Goal: Task Accomplishment & Management: Complete application form

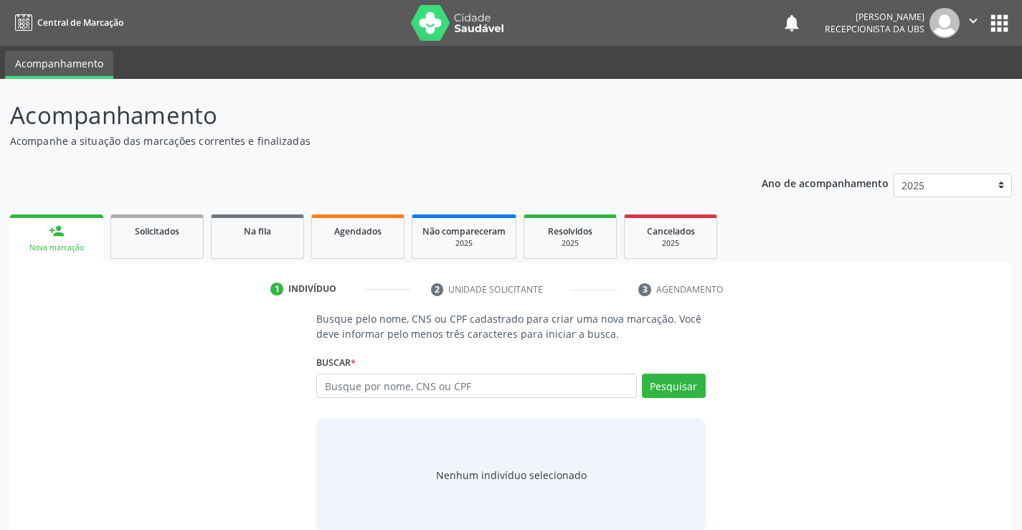
click at [57, 251] on div "Nova marcação" at bounding box center [56, 247] width 73 height 11
click at [376, 250] on link "Agendados" at bounding box center [357, 236] width 93 height 44
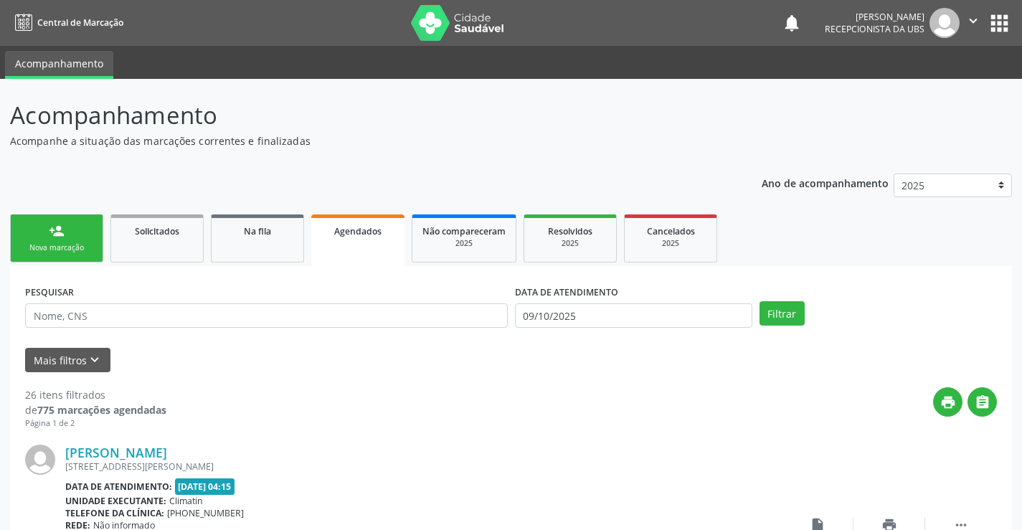
click at [80, 236] on link "person_add Nova marcação" at bounding box center [56, 238] width 93 height 48
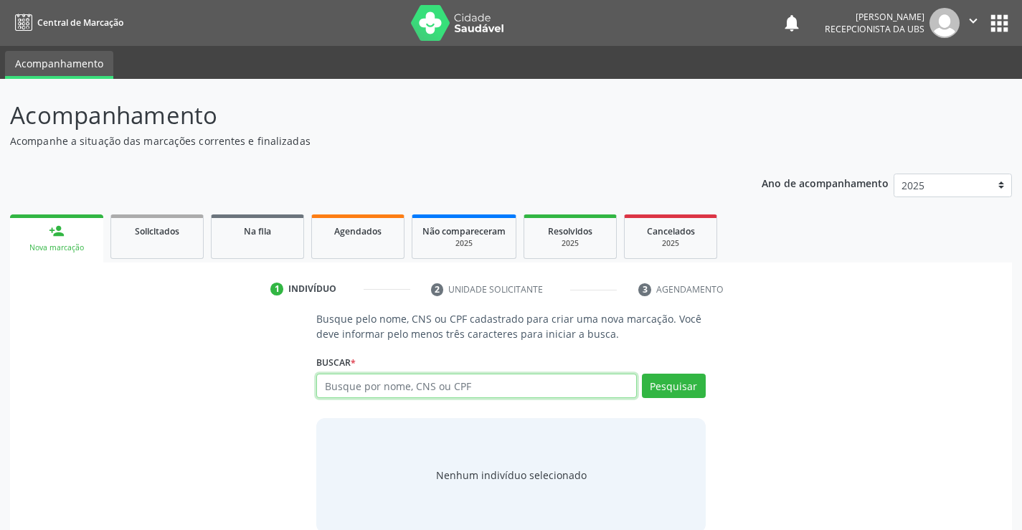
click at [479, 393] on input "text" at bounding box center [476, 386] width 320 height 24
type input "704800091025249"
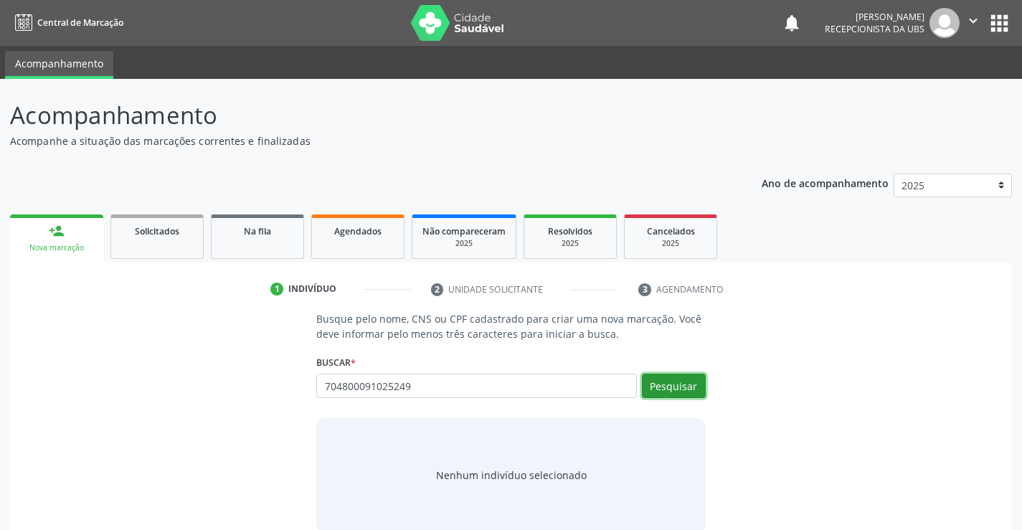
click at [677, 377] on button "Pesquisar" at bounding box center [674, 386] width 64 height 24
type input "704800091025249"
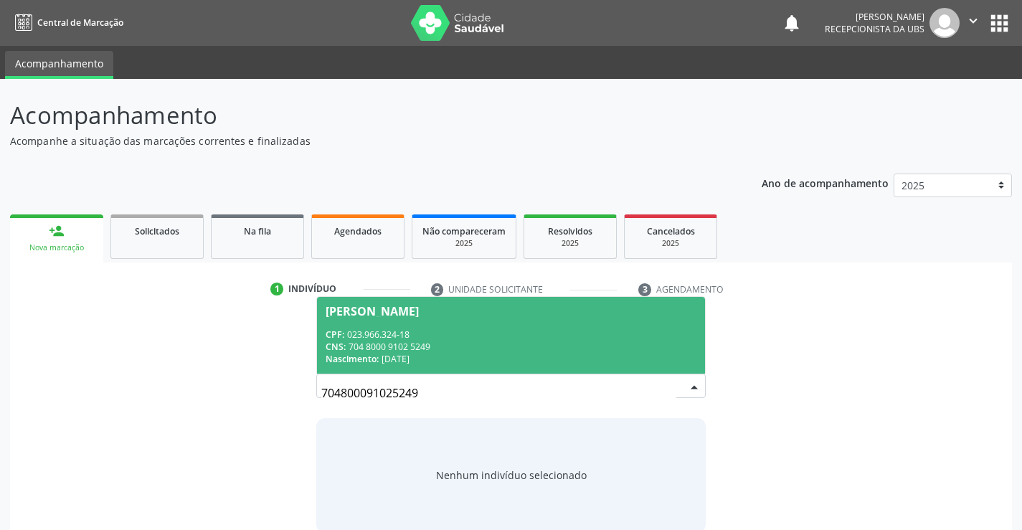
click at [584, 331] on div "CPF: 023.966.324-18" at bounding box center [510, 334] width 370 height 12
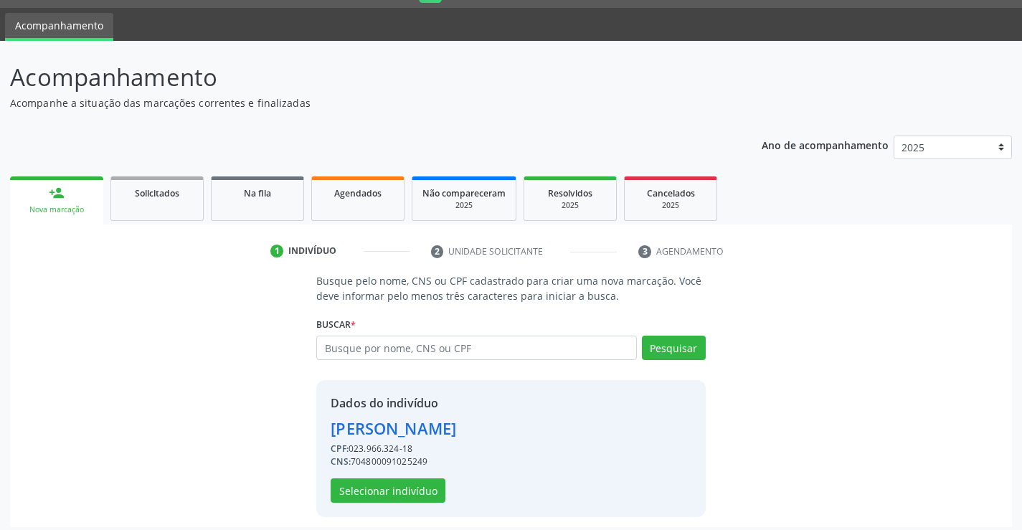
scroll to position [45, 0]
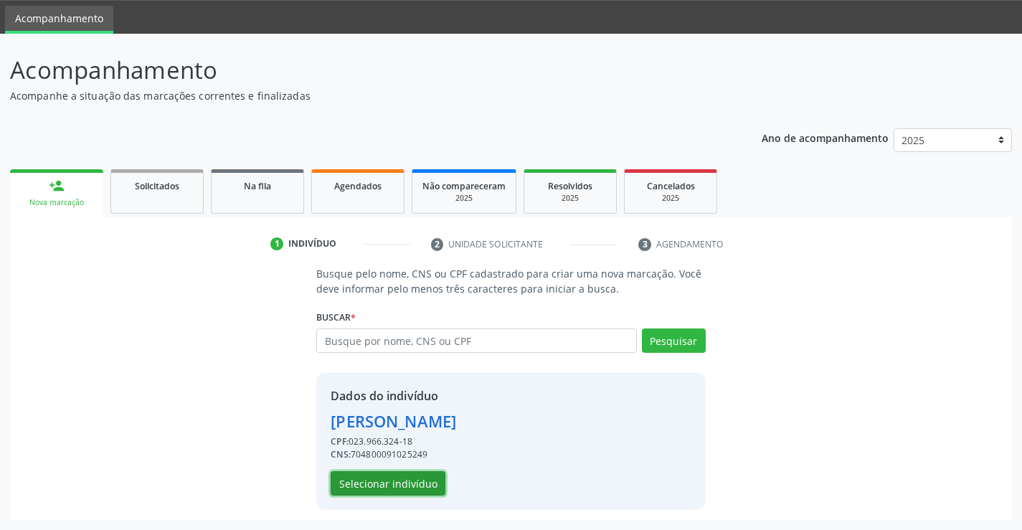
click at [384, 488] on button "Selecionar indivíduo" at bounding box center [388, 483] width 115 height 24
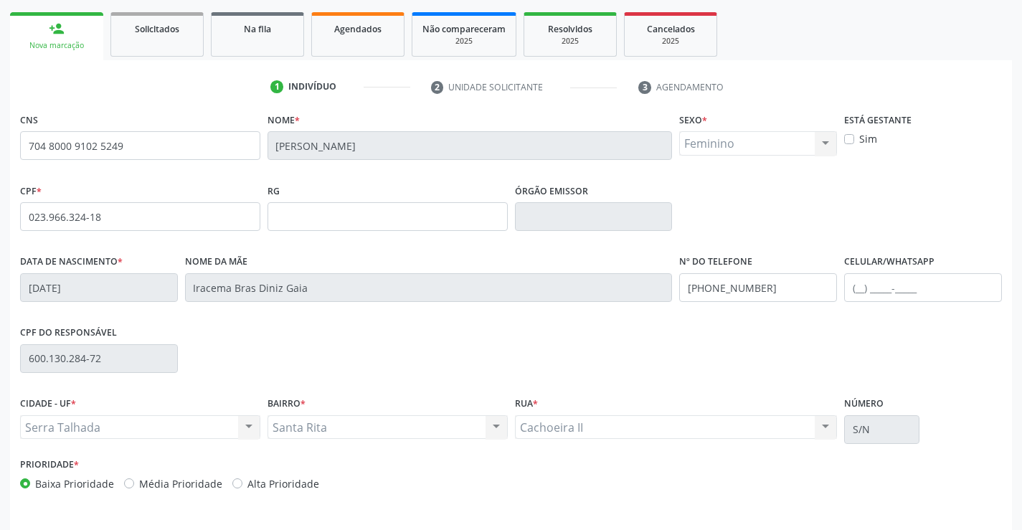
scroll to position [247, 0]
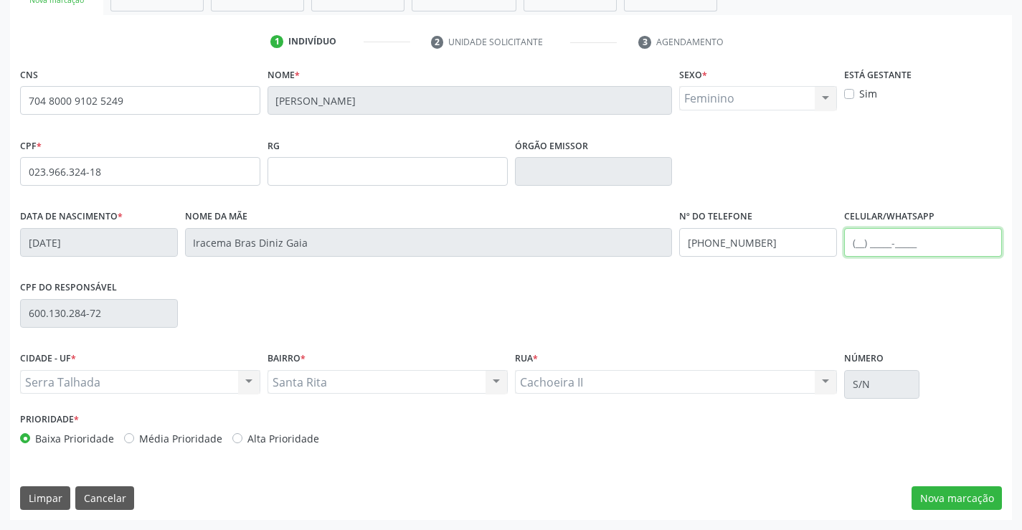
click at [936, 250] on input "text" at bounding box center [923, 242] width 158 height 29
type input "[PHONE_NUMBER]"
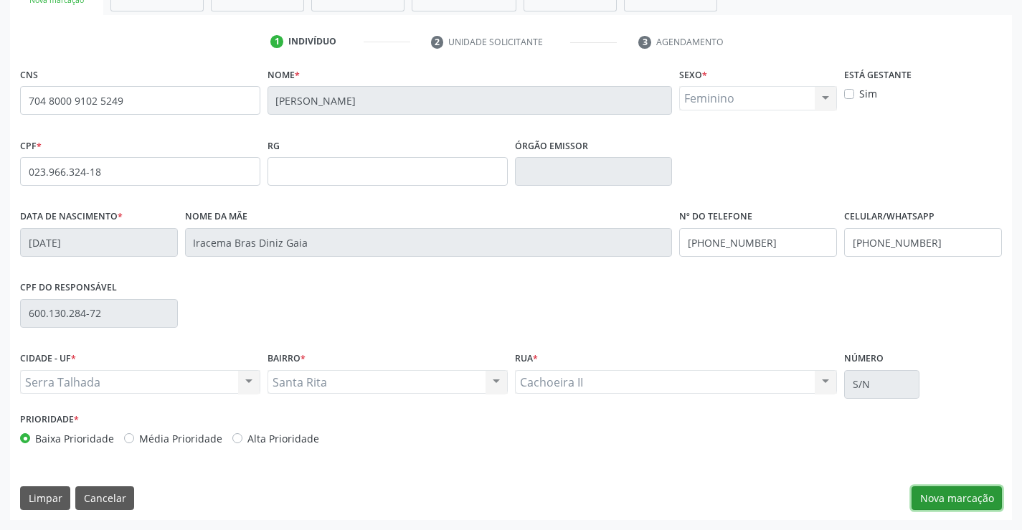
click at [952, 508] on button "Nova marcação" at bounding box center [956, 498] width 90 height 24
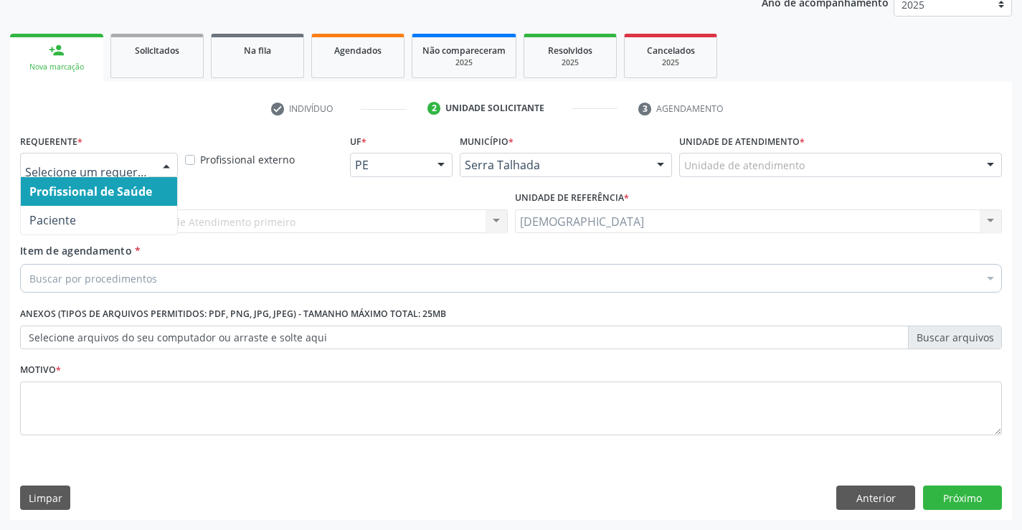
click at [159, 163] on div at bounding box center [167, 165] width 22 height 24
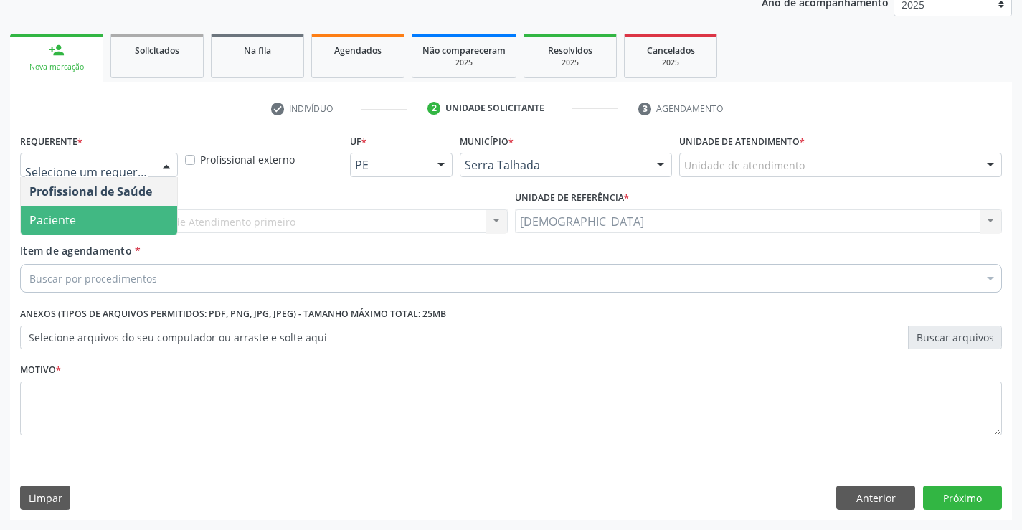
click at [91, 226] on span "Paciente" at bounding box center [99, 220] width 156 height 29
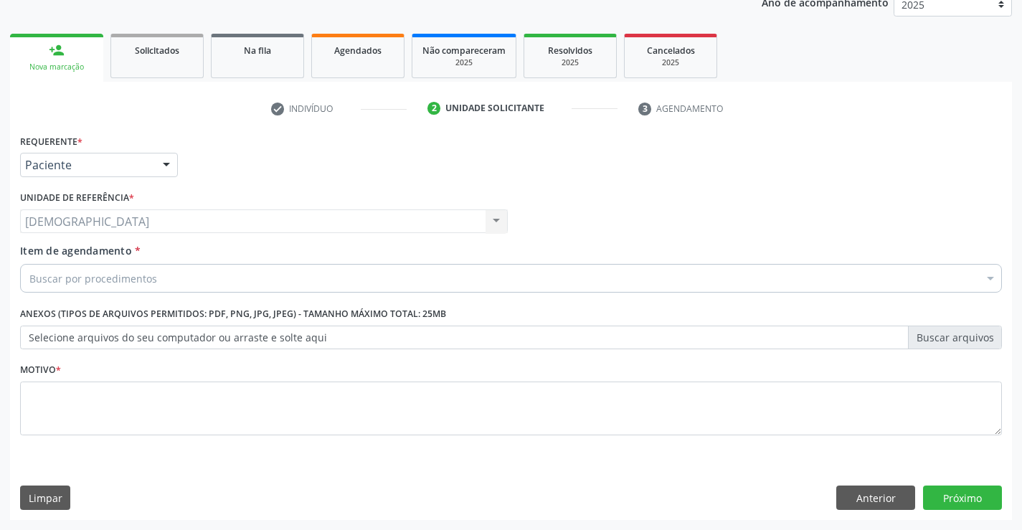
click at [650, 238] on div "Profissional Solicitante Por favor, selecione a Unidade de Atendimento primeiro…" at bounding box center [510, 215] width 989 height 56
click at [421, 414] on textarea at bounding box center [510, 408] width 981 height 54
type textarea "."
click at [356, 271] on div "Buscar por procedimentos" at bounding box center [510, 278] width 981 height 29
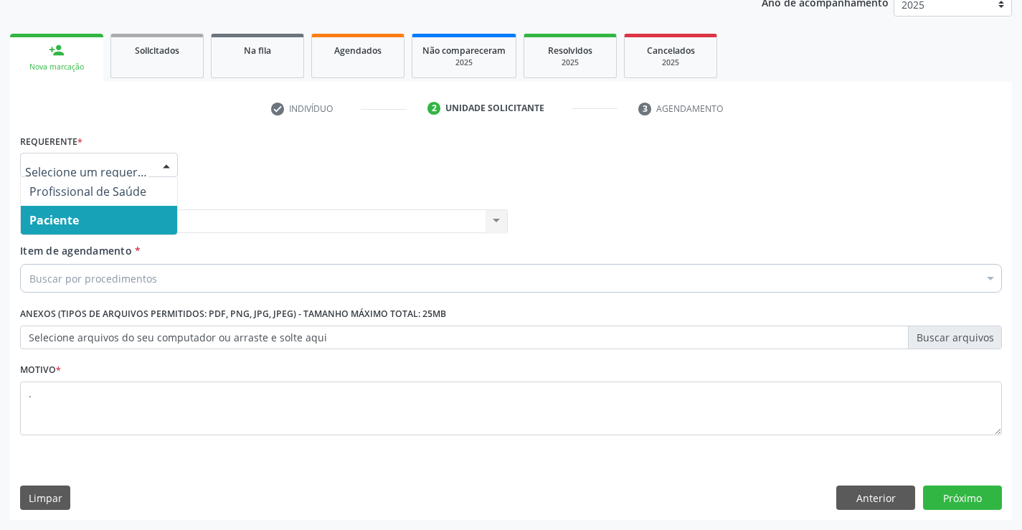
click at [156, 165] on div at bounding box center [167, 165] width 22 height 24
click at [167, 218] on span "Paciente" at bounding box center [99, 220] width 156 height 29
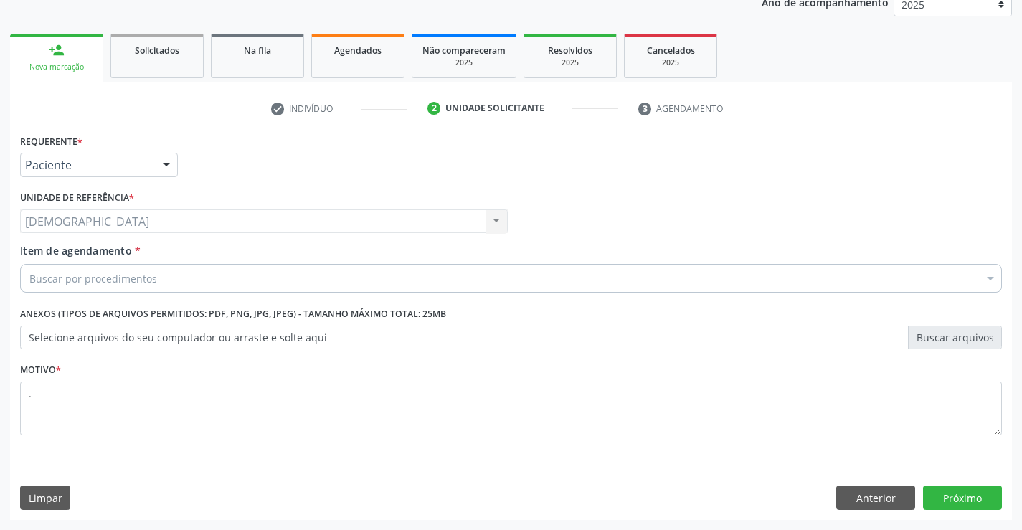
click at [218, 280] on div "Buscar por procedimentos" at bounding box center [510, 278] width 981 height 29
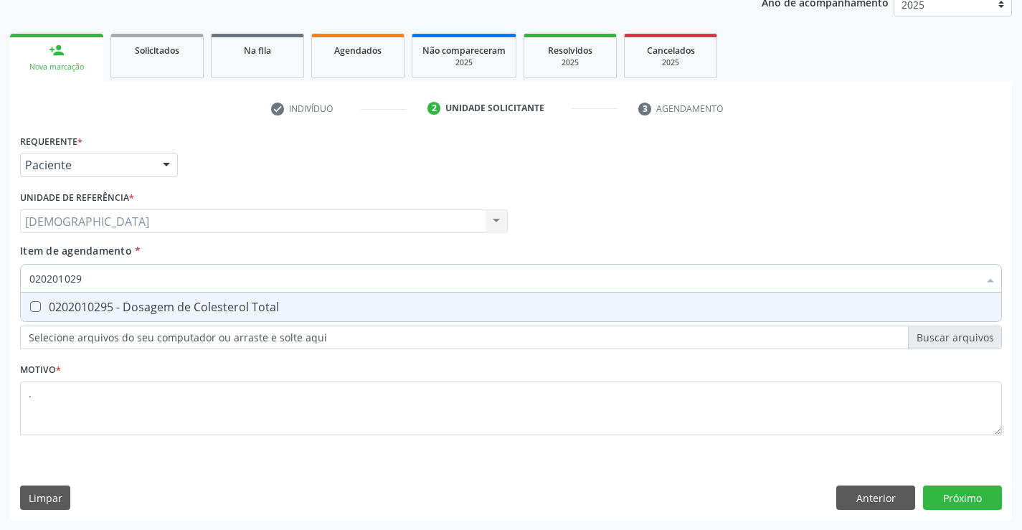
type input "0202010295"
click at [222, 310] on div "0202010295 - Dosagem de Colesterol Total" at bounding box center [510, 306] width 963 height 11
checkbox Total "true"
click at [210, 282] on input "0202010295" at bounding box center [503, 278] width 949 height 29
type input "02020102"
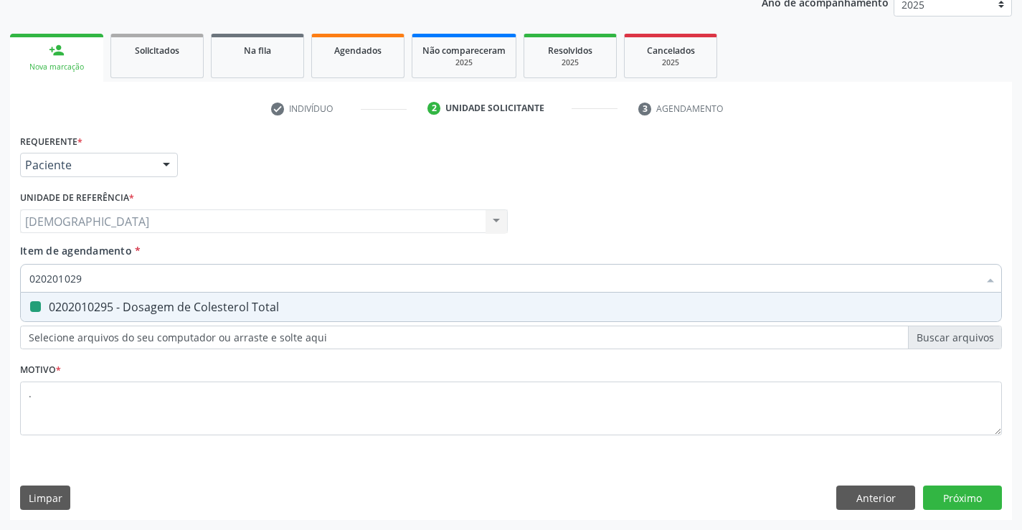
checkbox Total "false"
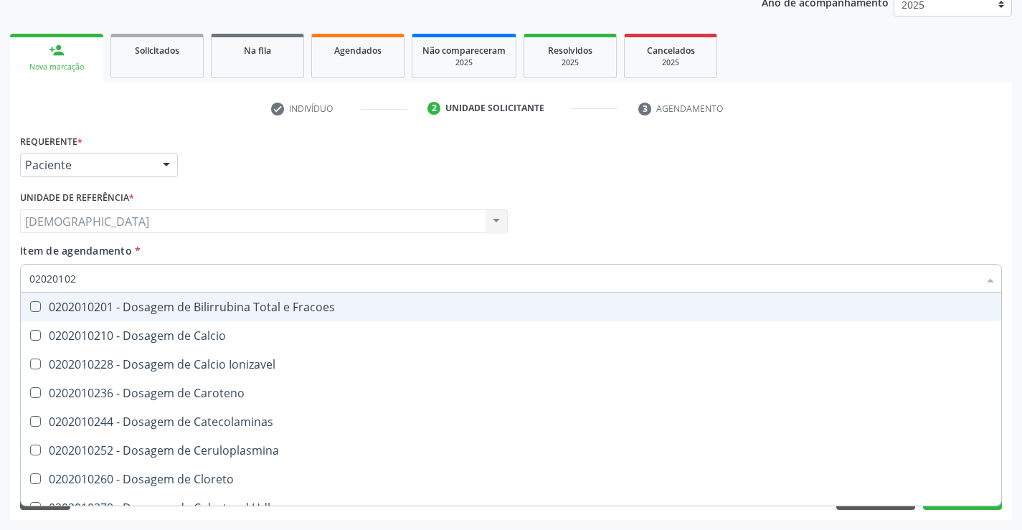
type input "0202010"
checkbox Total "false"
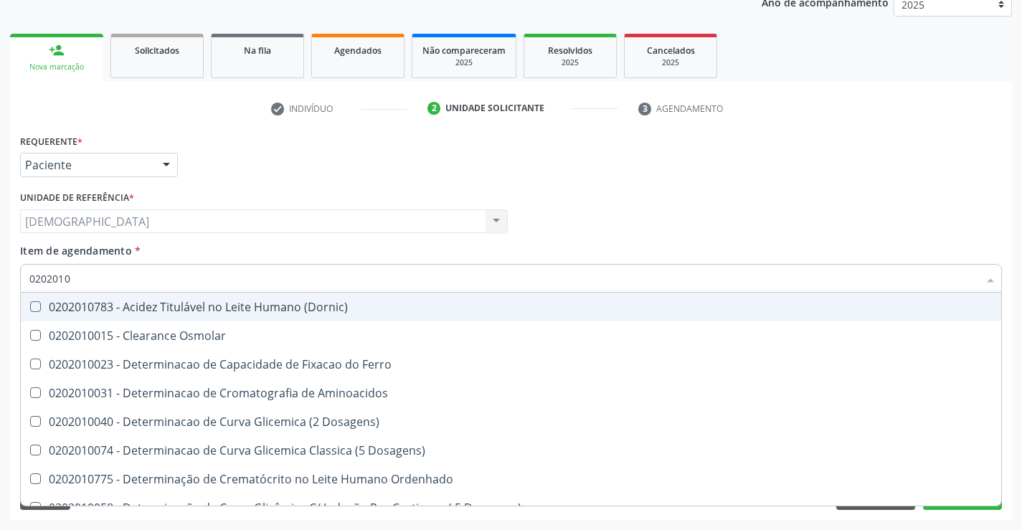
type input "020201"
checkbox Total "false"
checkbox Ferritina "true"
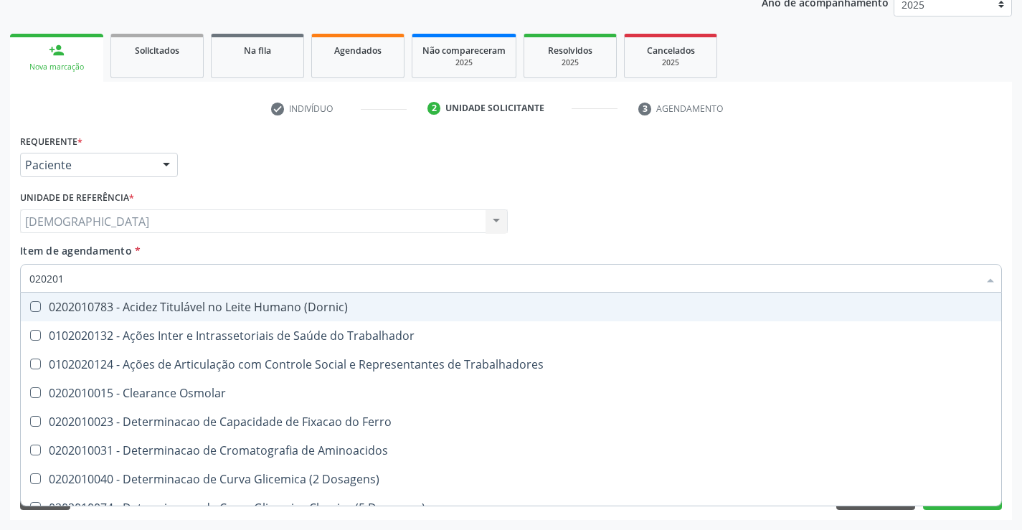
type input "02020"
checkbox Total "false"
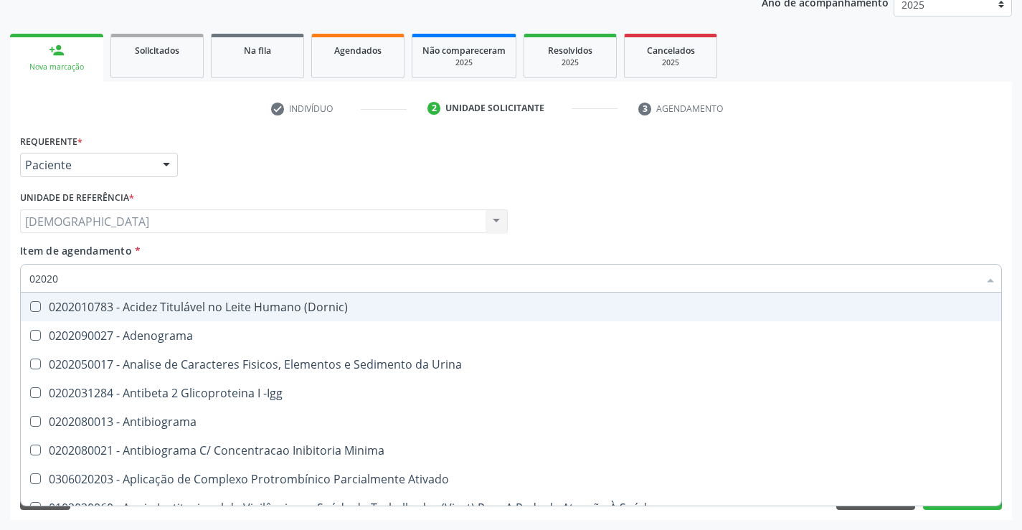
type input "0202"
checkbox Total "false"
checkbox Etossuximida "true"
type input "02020"
checkbox Barbituratos "true"
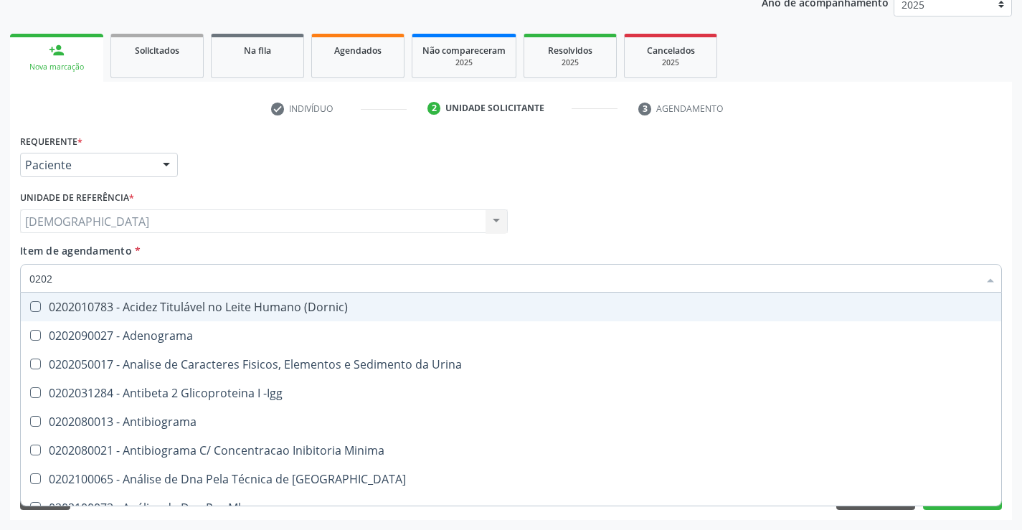
checkbox Total "false"
type input "020201"
checkbox Parceria\) "true"
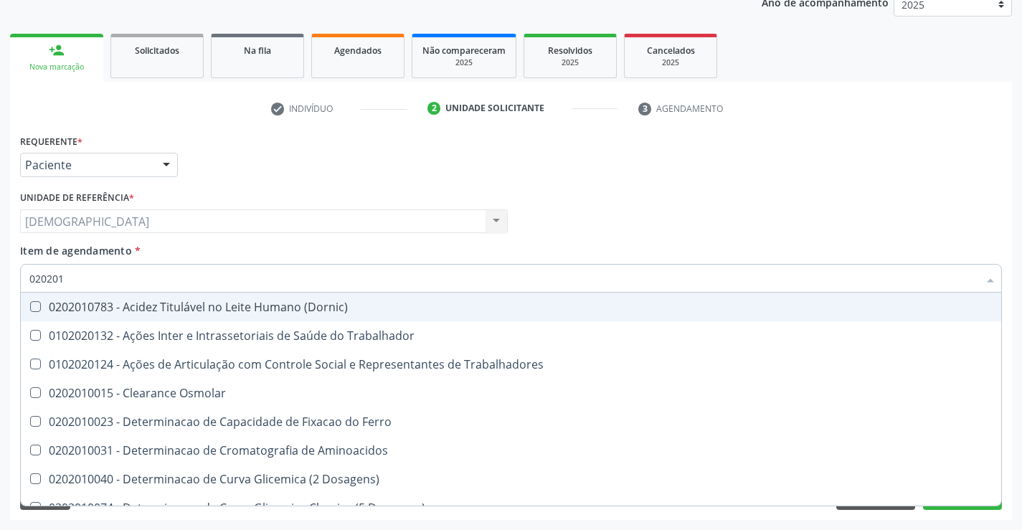
type input "0202010"
checkbox Fracoes "true"
checkbox Total "false"
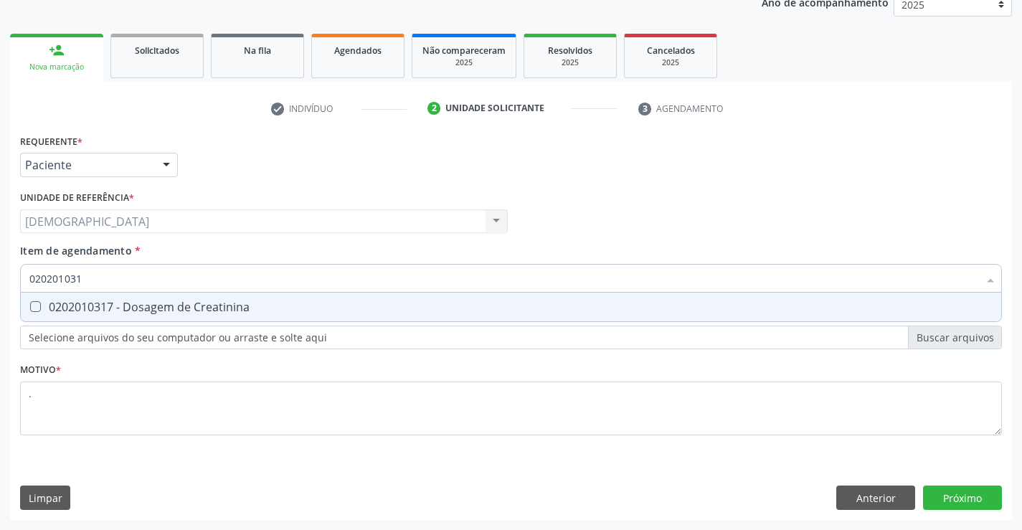
type input "0202010317"
click at [230, 308] on div "0202010317 - Dosagem de Creatinina" at bounding box center [510, 306] width 963 height 11
checkbox Creatinina "true"
type input "02020103"
checkbox Creatinina "false"
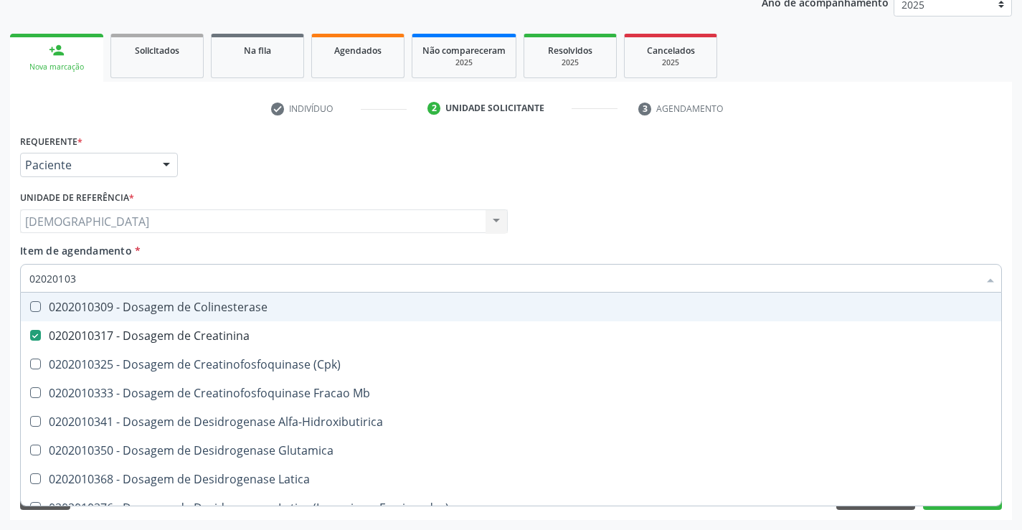
type input "0202010"
checkbox Creatinina "false"
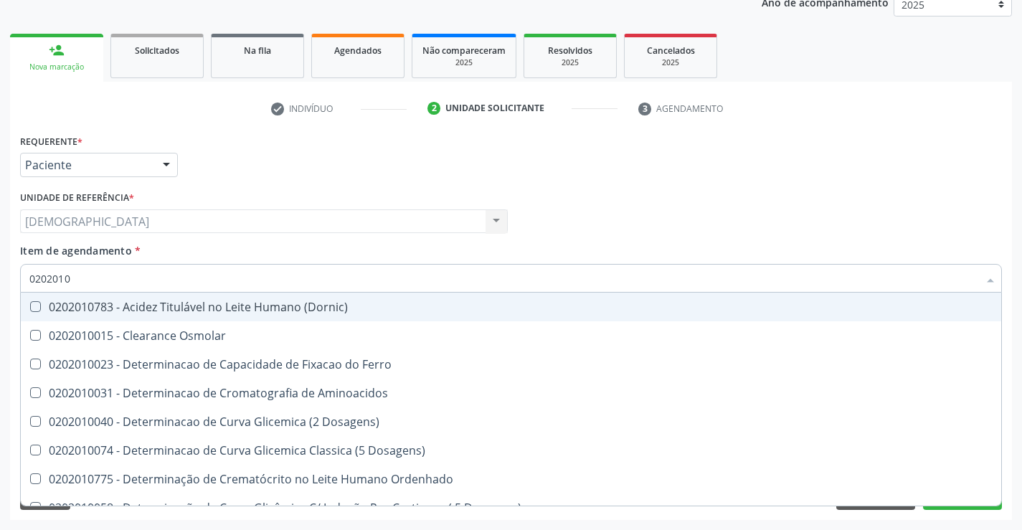
type input "020201"
checkbox Total "false"
checkbox Creatinina "false"
checkbox Ferritina "true"
checkbox Folato "true"
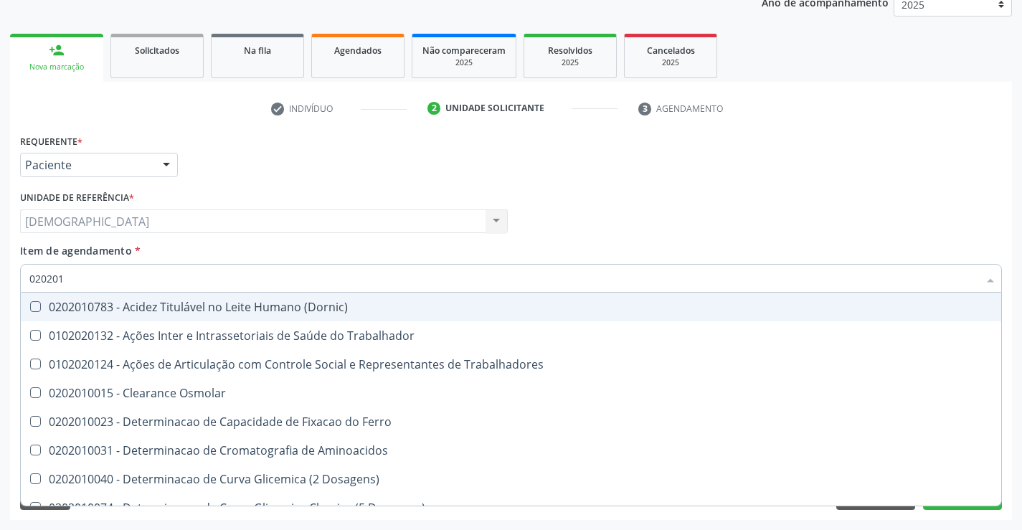
type input "02020"
checkbox Total "false"
checkbox Creatinina "false"
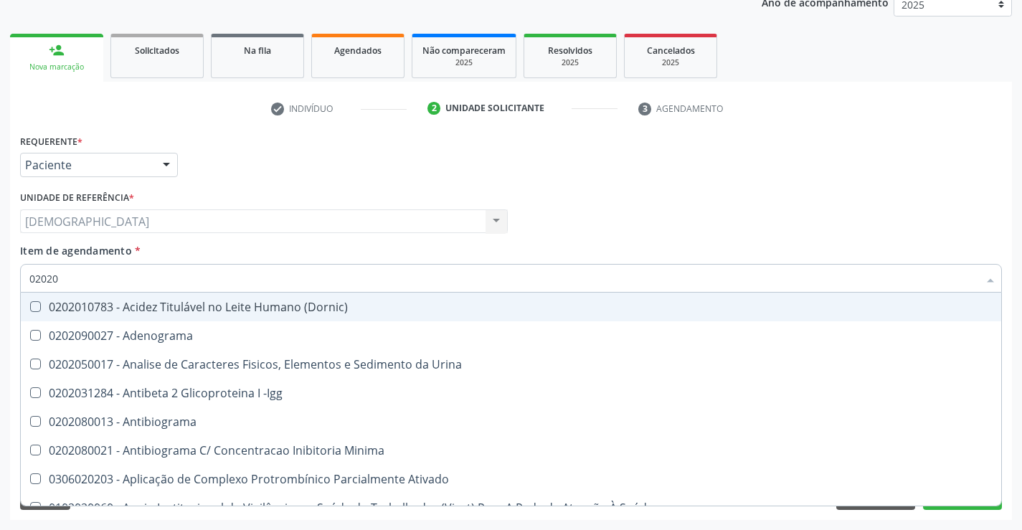
type input "0202"
checkbox Total "false"
checkbox Creatinina "false"
checkbox Etossuximida "true"
checkbox Viii "true"
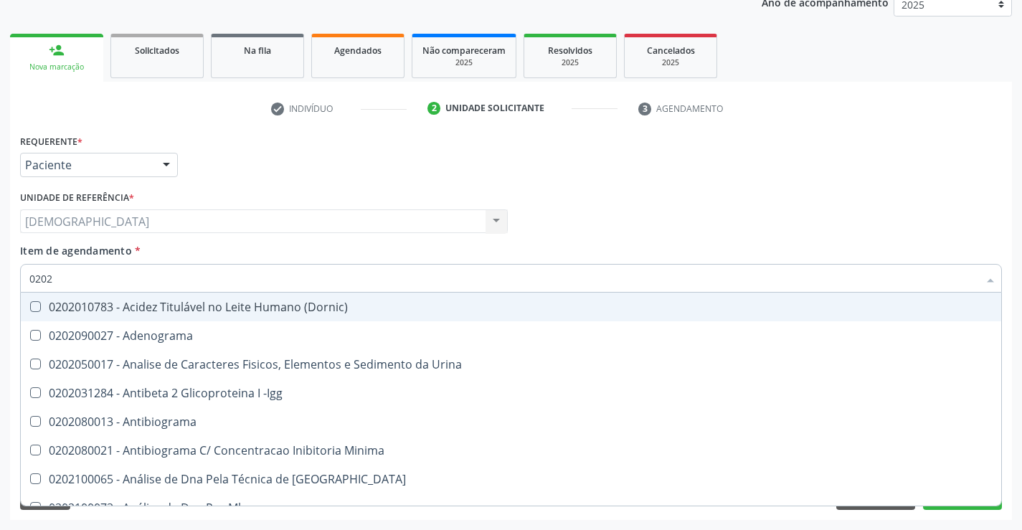
type input "02020"
checkbox Barbituratos "true"
checkbox Calcio "true"
checkbox Total "false"
checkbox Creatinina "false"
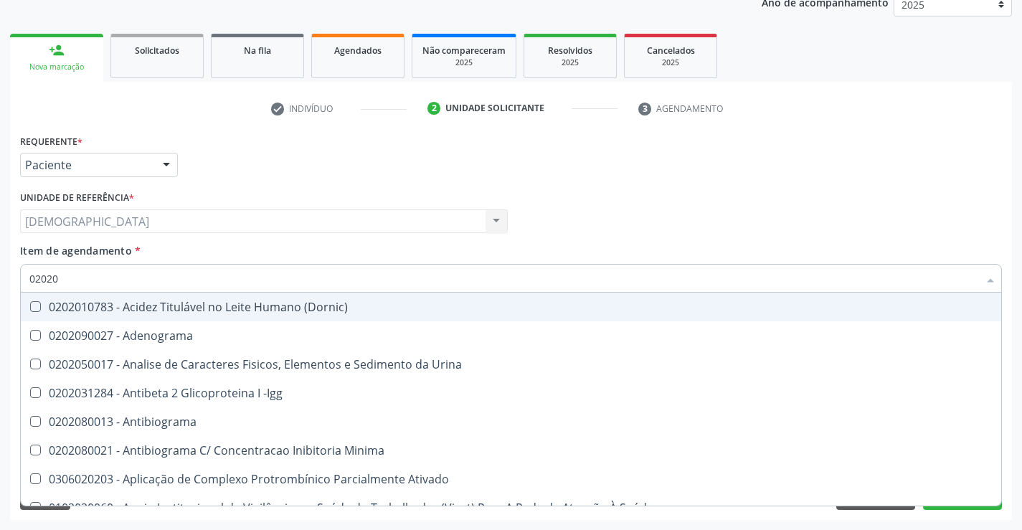
type input "020201"
checkbox Parceria\) "true"
checkbox Gestante "true"
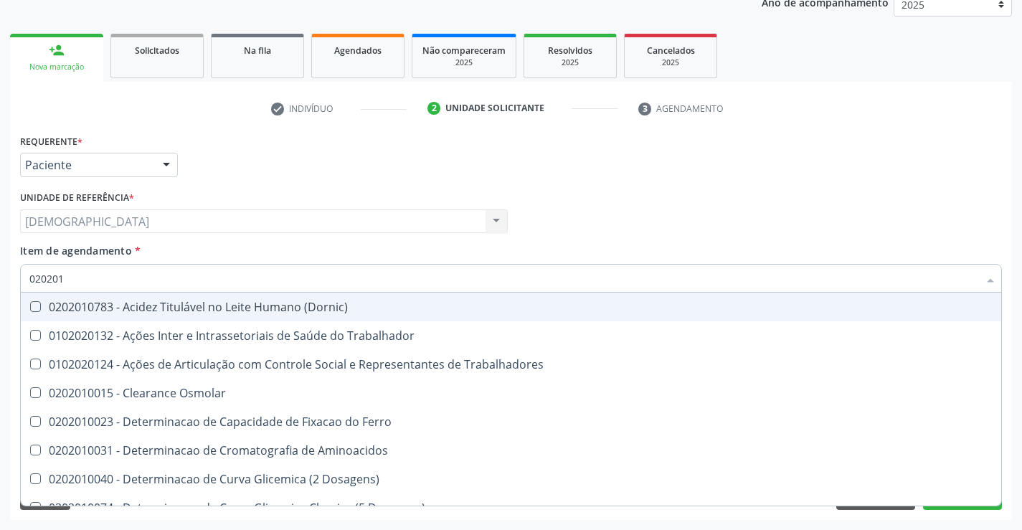
type input "0202010"
checkbox Fracoes "true"
checkbox Ionizavel "true"
checkbox Total "false"
checkbox Creatinina "false"
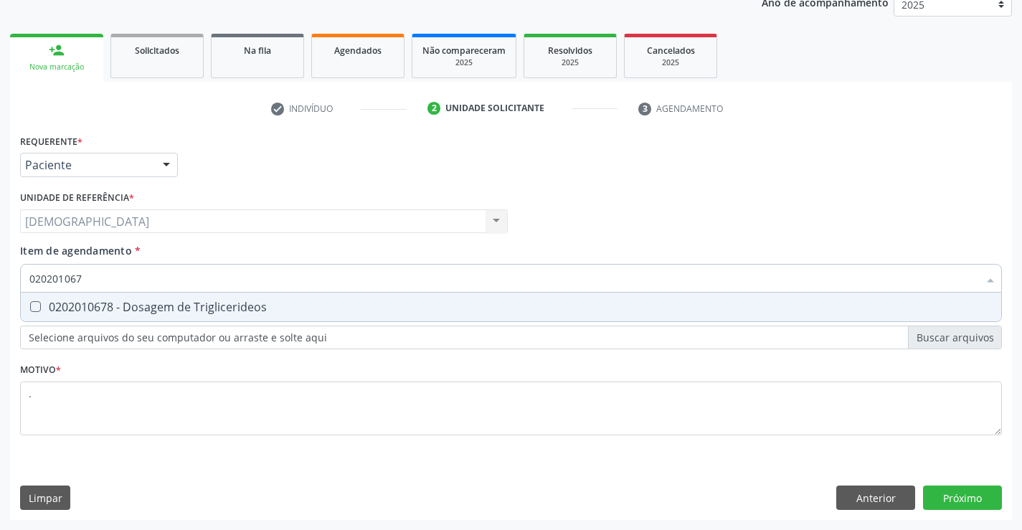
type input "0202010678"
click at [206, 311] on div "0202010678 - Dosagem de Triglicerideos" at bounding box center [510, 306] width 963 height 11
checkbox Triglicerideos "true"
click at [228, 282] on input "0202010678" at bounding box center [503, 278] width 949 height 29
type input "02020106"
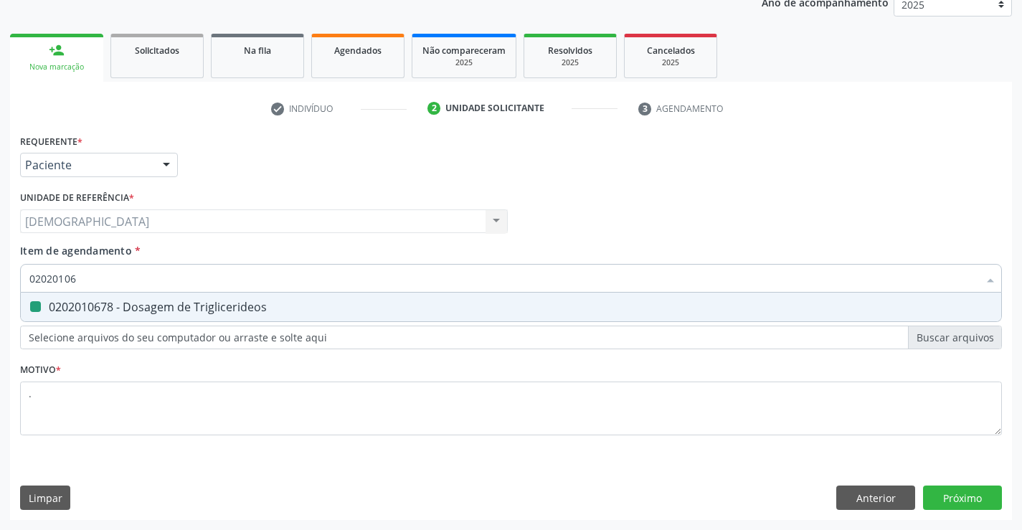
checkbox Triglicerideos "false"
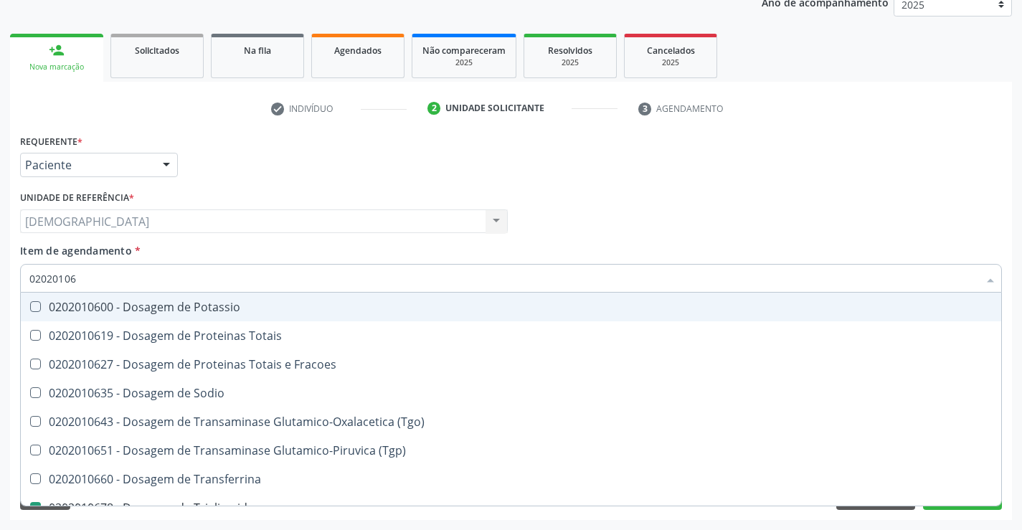
type input "0202010"
checkbox Triglicerideos "false"
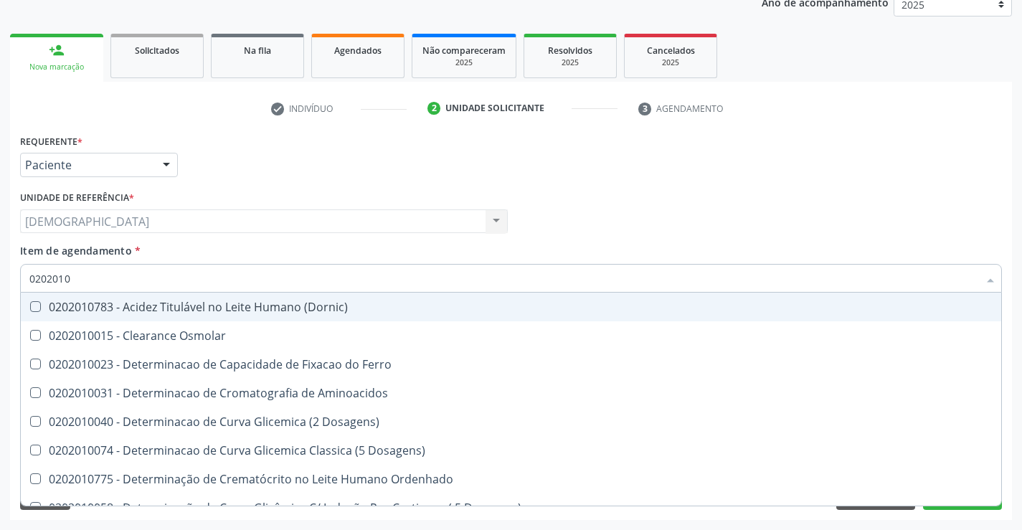
type input "020201"
checkbox Total "false"
checkbox Creatinina "false"
checkbox Ferritina "true"
checkbox Folato "true"
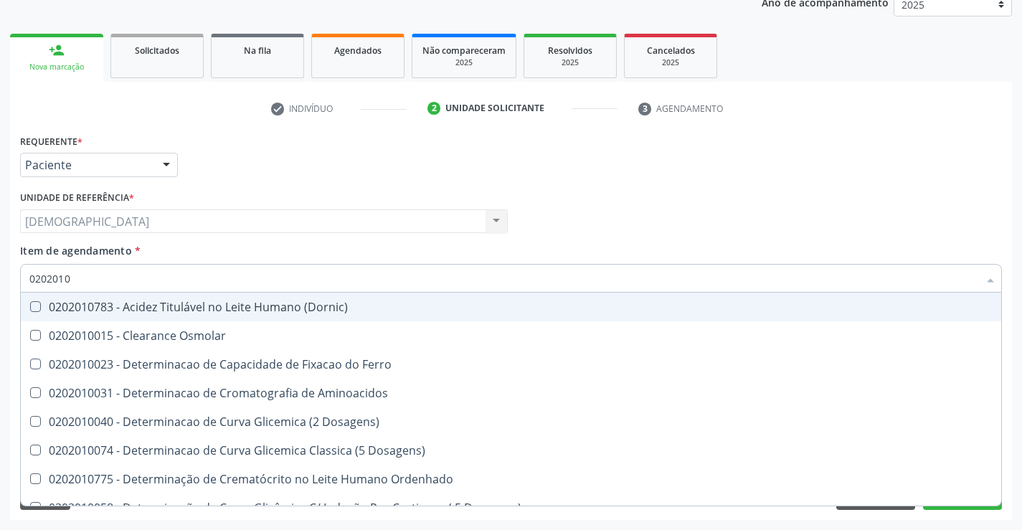
checkbox Triglicerideos "false"
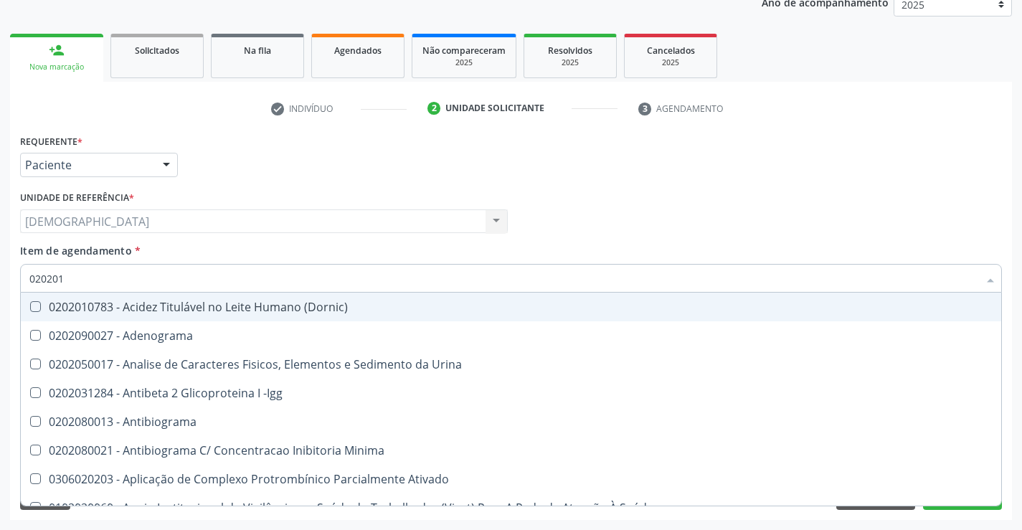
type input "02020"
checkbox Parceria\) "false"
checkbox Gestante "false"
type input "020201"
checkbox Parceria\) "true"
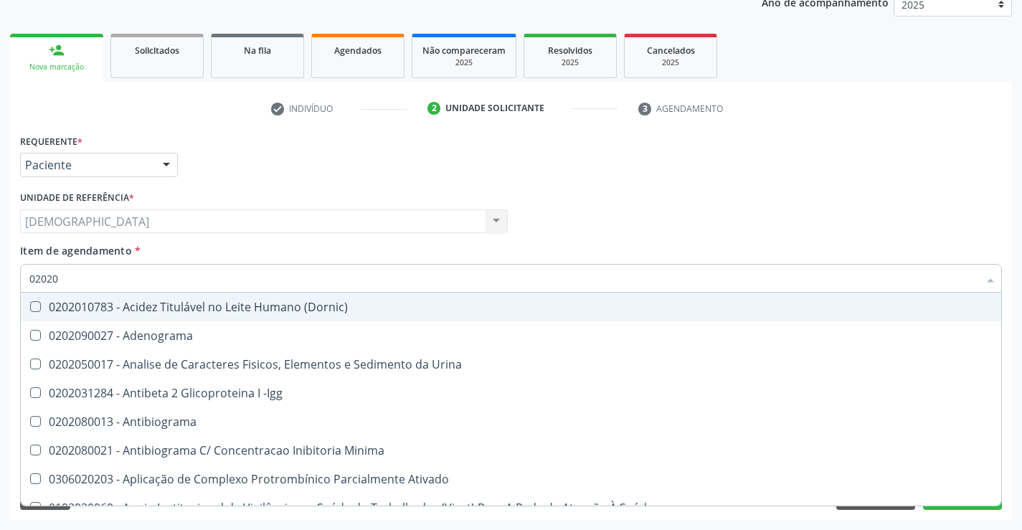
checkbox Gestante "true"
checkbox Acetona "true"
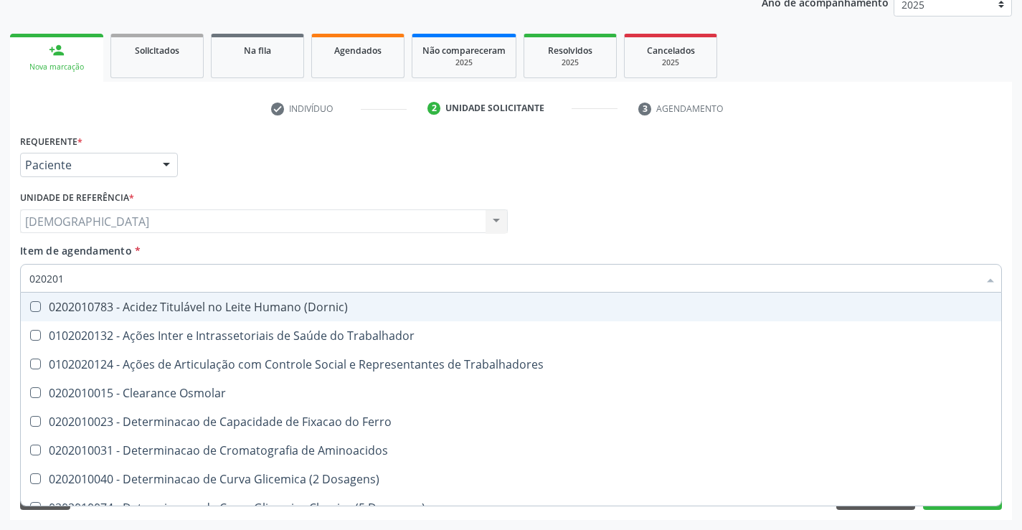
type input "0202010"
checkbox Fracoes "true"
checkbox Ionizavel "true"
checkbox Total "false"
checkbox Creatinina "false"
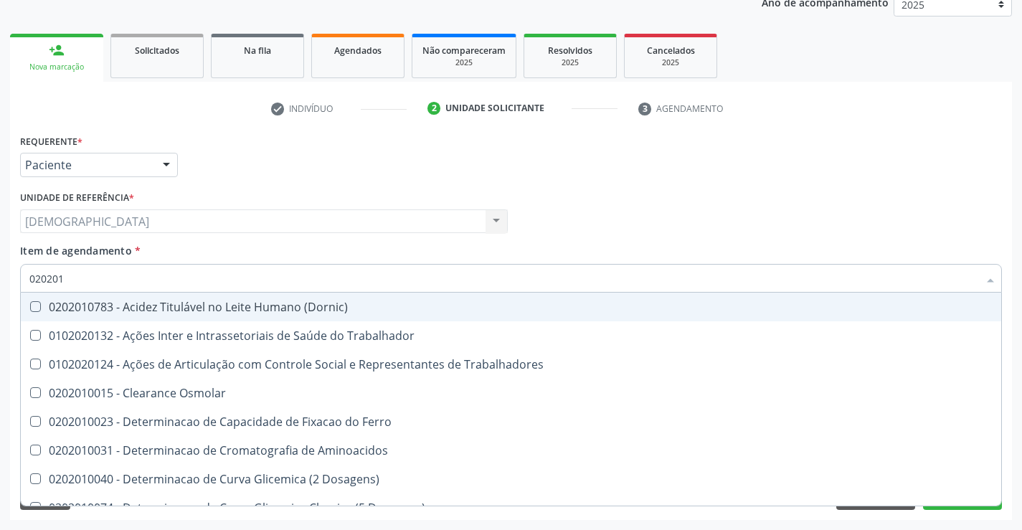
checkbox Muco-Proteinas "true"
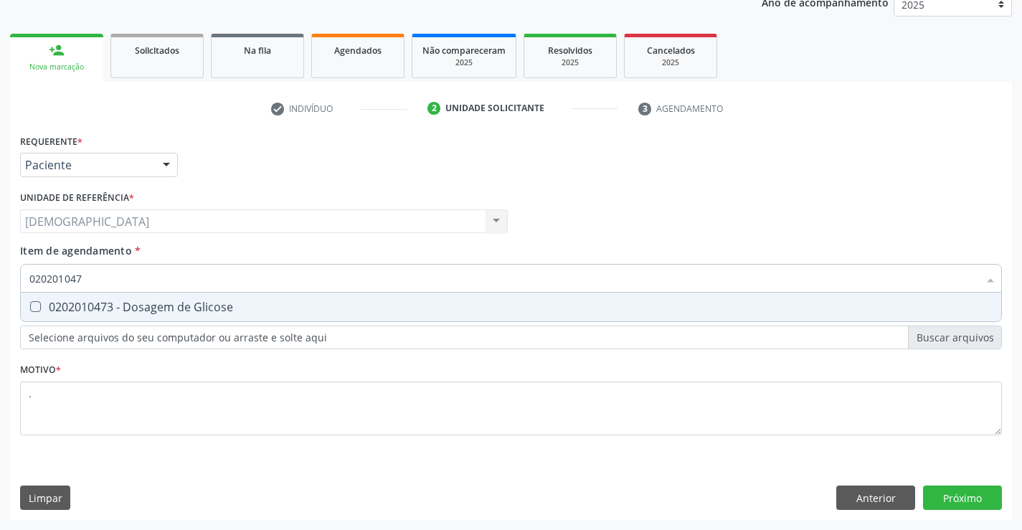
type input "0202010473"
click at [247, 311] on div "0202010473 - Dosagem de Glicose" at bounding box center [510, 306] width 963 height 11
checkbox Glicose "true"
click at [253, 285] on input "0202010473" at bounding box center [503, 278] width 949 height 29
type input "02020104"
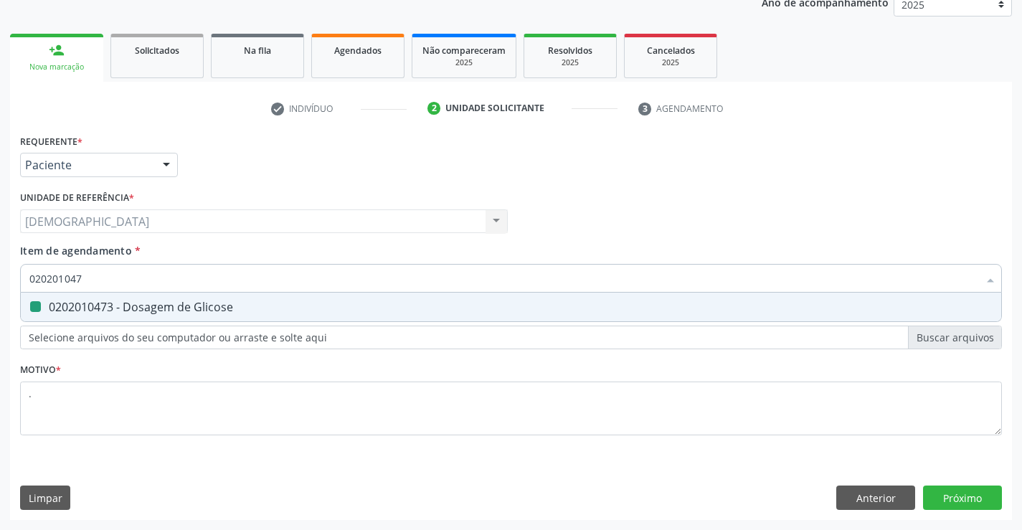
checkbox Glicose "false"
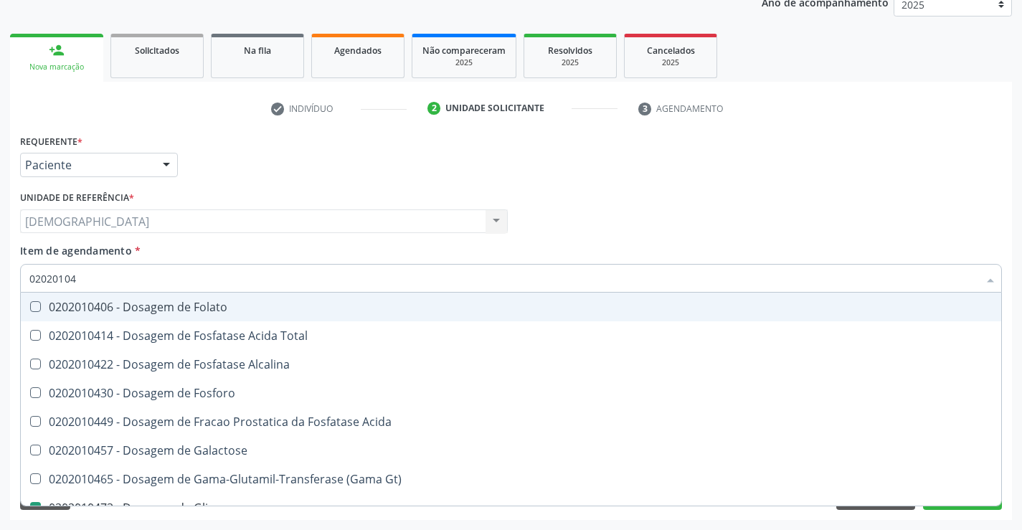
type input "0202010"
checkbox Glicose "false"
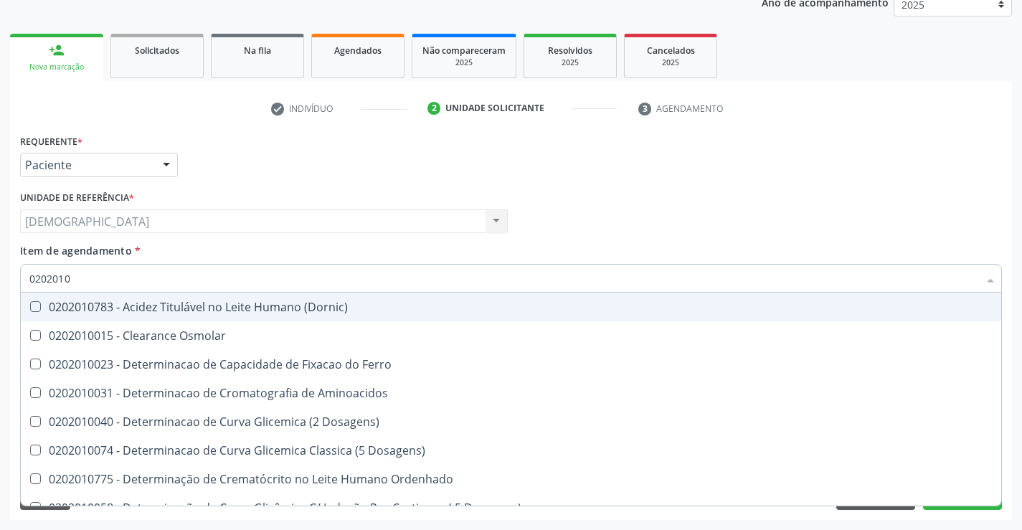
type input "020201"
checkbox Total "false"
checkbox Creatinina "false"
checkbox Ferritina "true"
checkbox Folato "true"
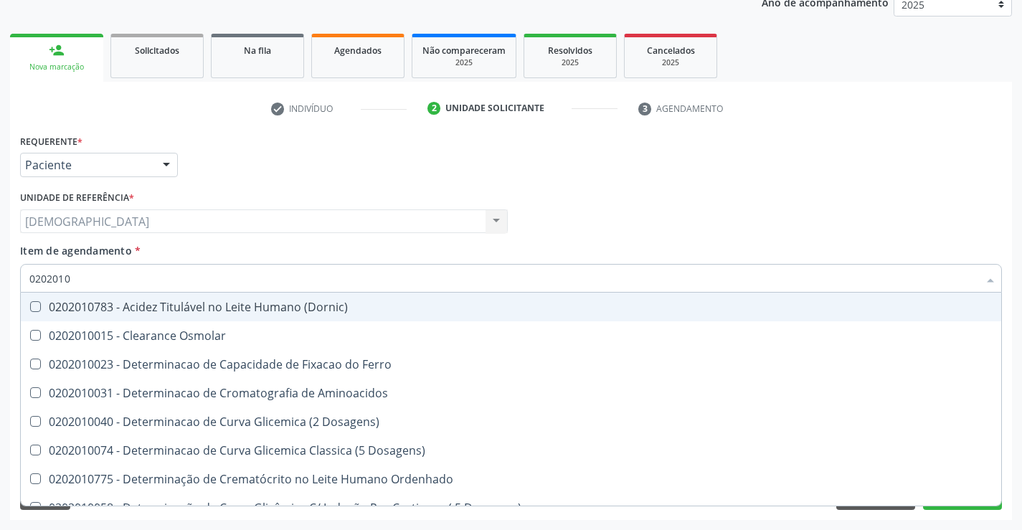
checkbox Glicose "false"
checkbox Nt-Probnp\) "true"
checkbox Triglicerideos "false"
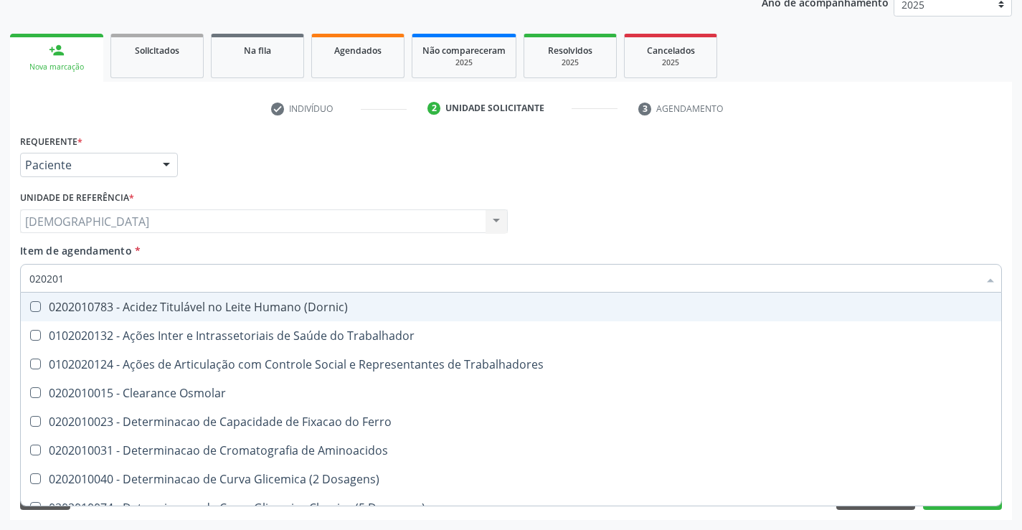
type input "02020"
checkbox Total "false"
checkbox Creatinina "false"
checkbox Glicose "false"
checkbox Triglicerideos "false"
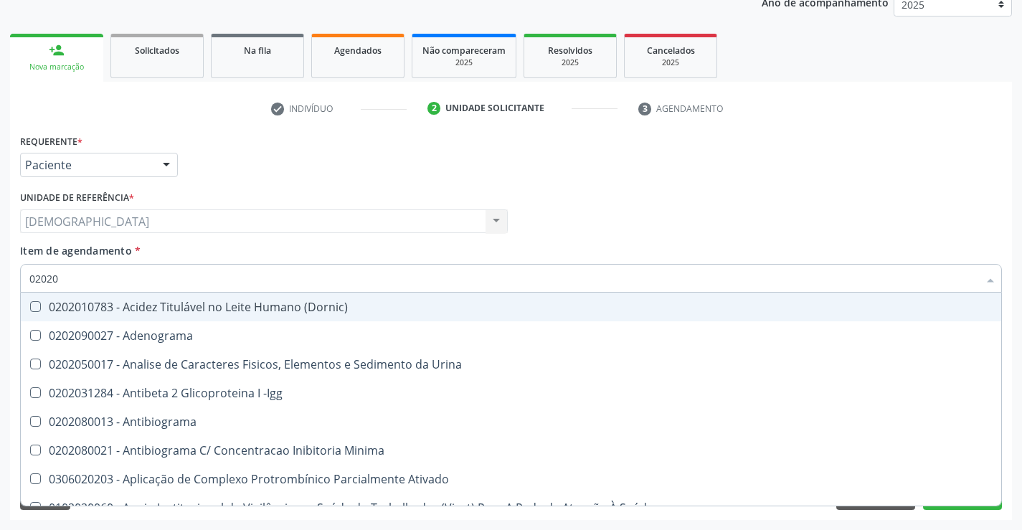
type input "020201"
checkbox Parceria\) "true"
checkbox Gestante "true"
checkbox T3 "true"
checkbox Acetona "true"
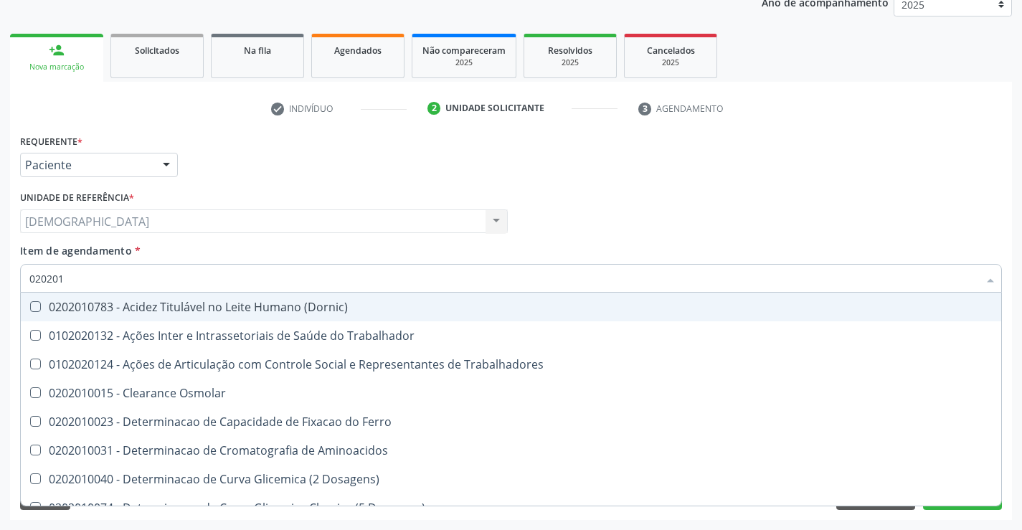
type input "0202010"
checkbox Fracoes "true"
checkbox Ionizavel "true"
checkbox Total "false"
checkbox Creatinina "false"
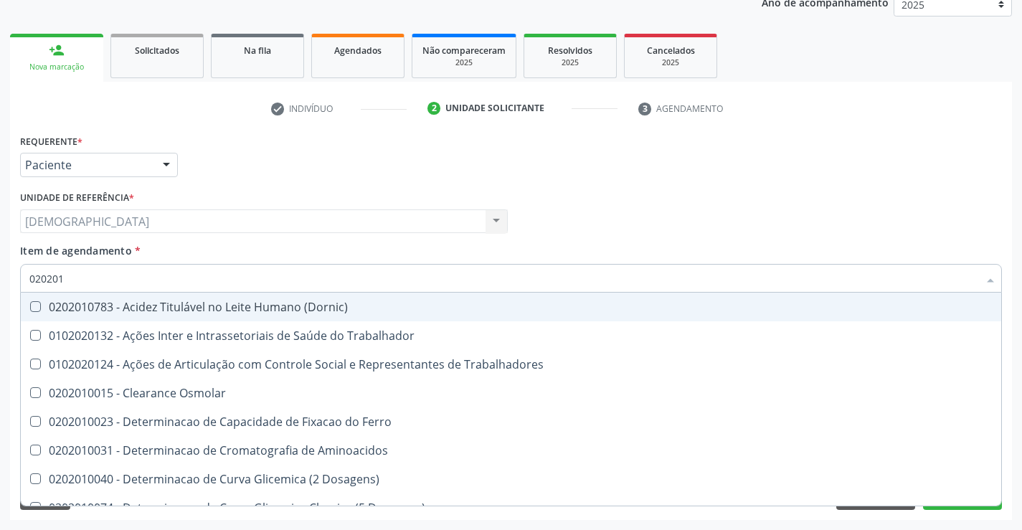
checkbox II "true"
checkbox Glicose "false"
checkbox Muco-Proteinas "true"
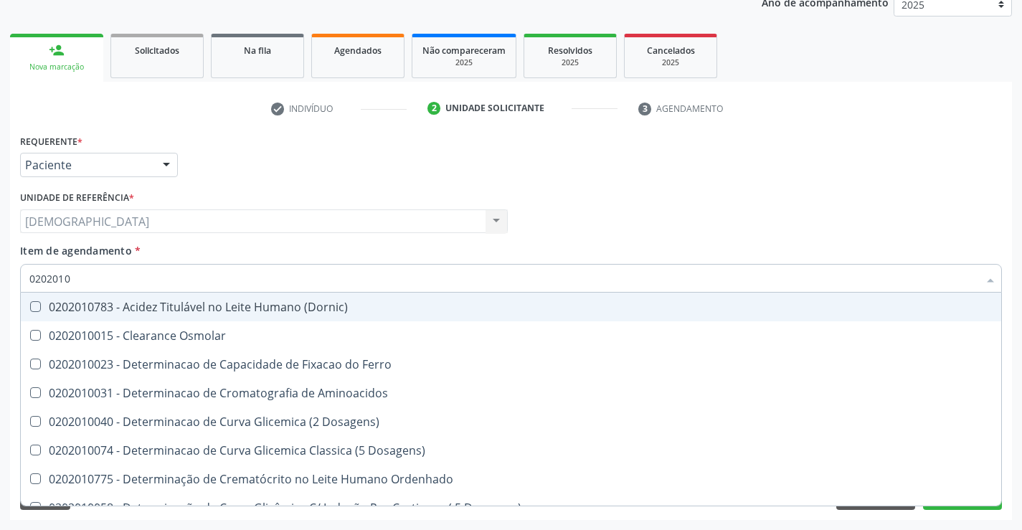
type input "02020102"
checkbox Osmolaridade "true"
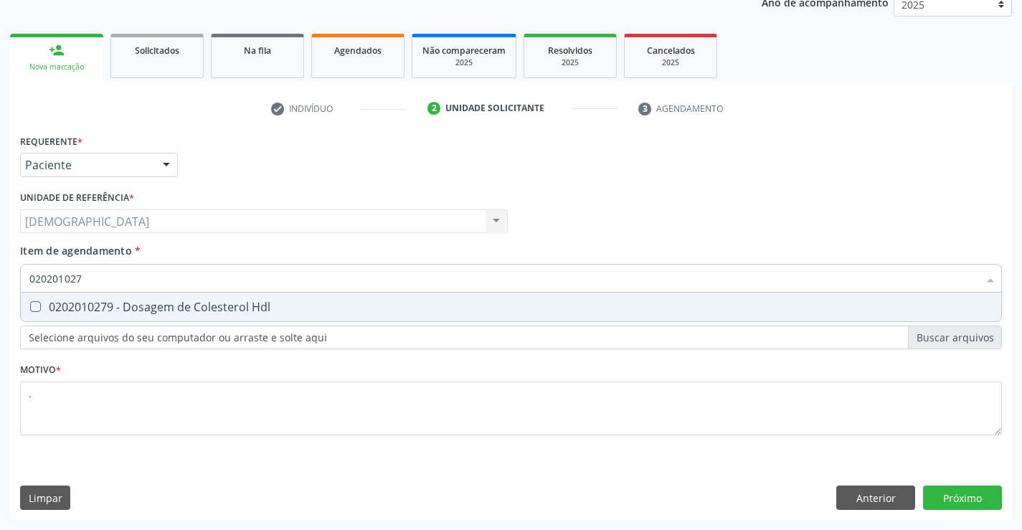
type input "0202010279"
click at [264, 313] on div "0202010279 - Dosagem de Colesterol Hdl" at bounding box center [510, 306] width 963 height 11
checkbox Hdl "true"
type input "02020102"
checkbox Hdl "false"
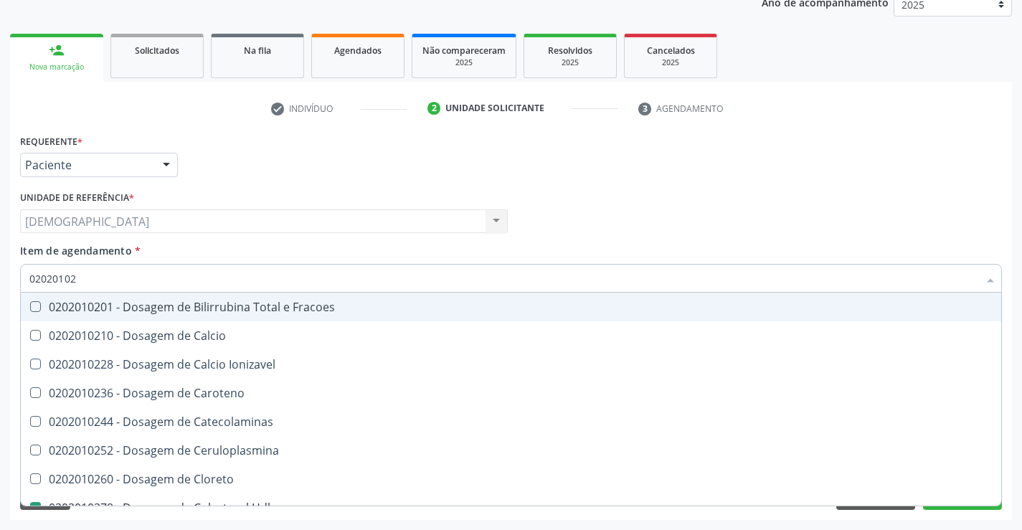
type input "0202010"
checkbox Hdl "false"
checkbox Total "false"
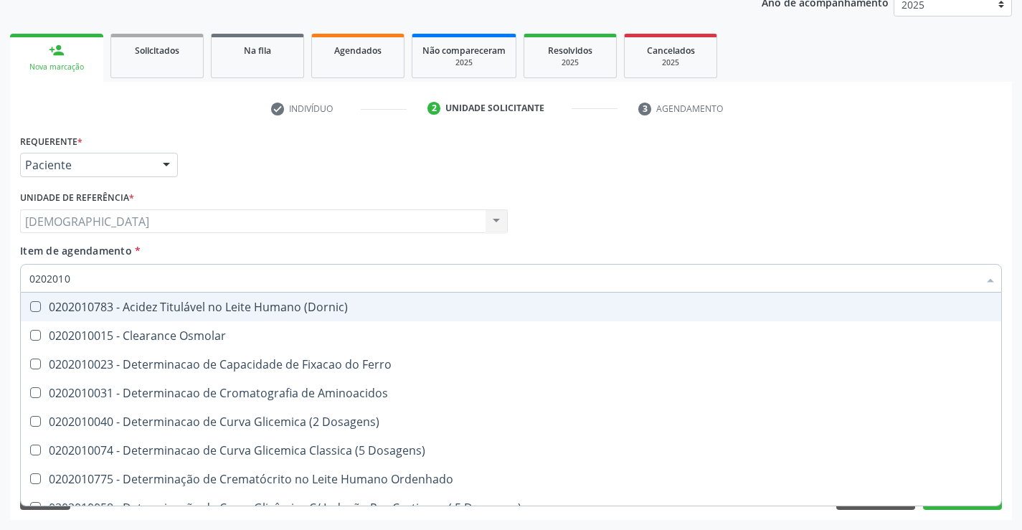
type input "020201"
checkbox Hdl "false"
checkbox Total "false"
checkbox Creatinina "false"
checkbox Latica "true"
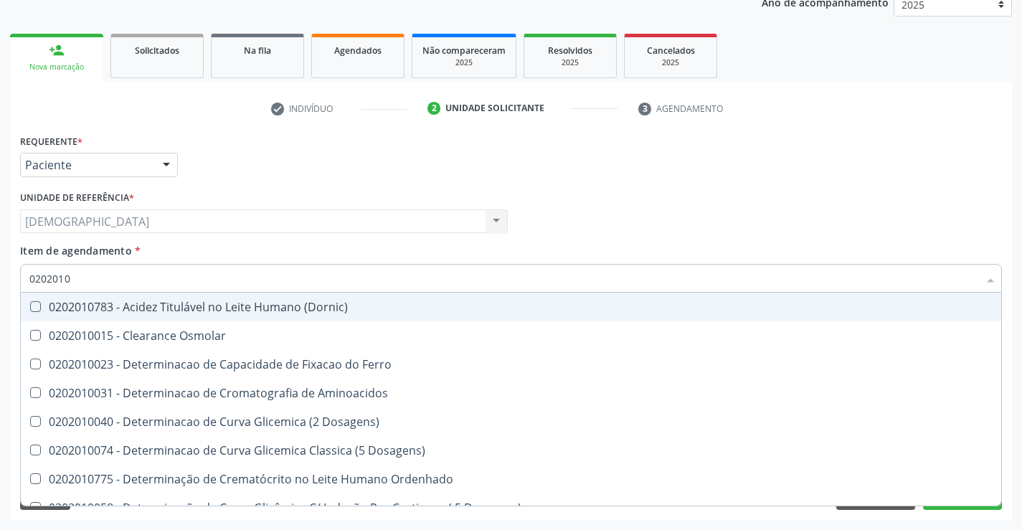
checkbox Ferritina "true"
checkbox Folato "true"
checkbox Glicose "false"
checkbox Nt-Probnp\) "true"
checkbox Triglicerideos "false"
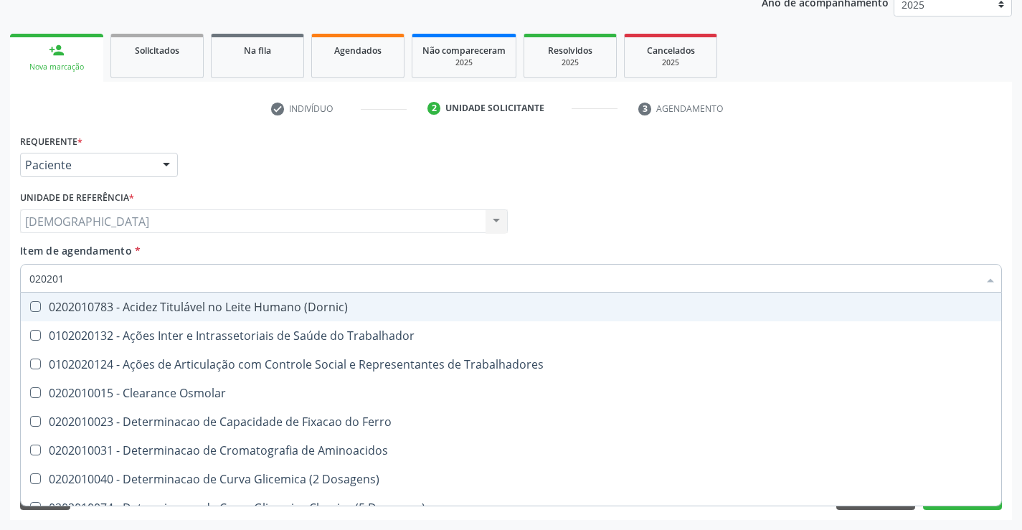
type input "02020"
checkbox Hdl "false"
checkbox Total "false"
checkbox Creatinina "false"
checkbox Glicose "false"
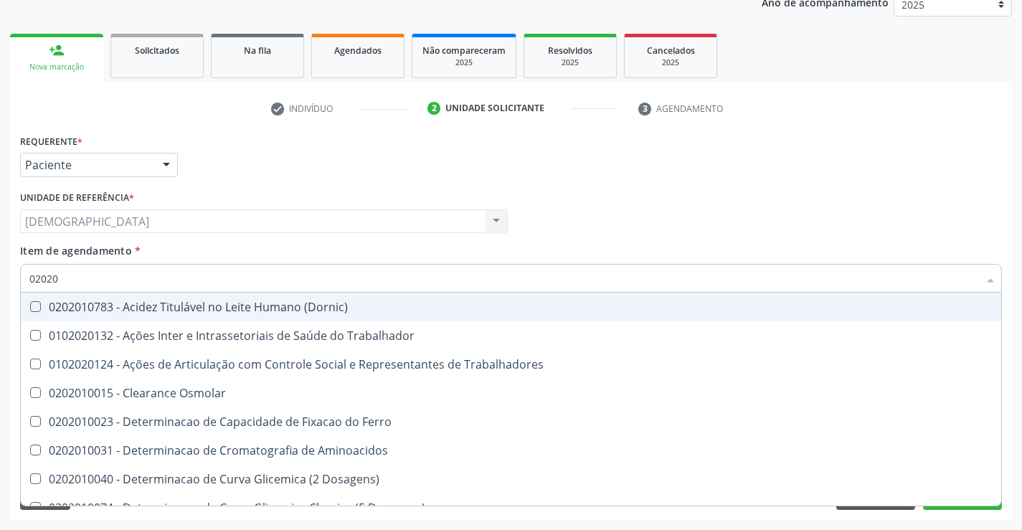
checkbox Triglicerideos "false"
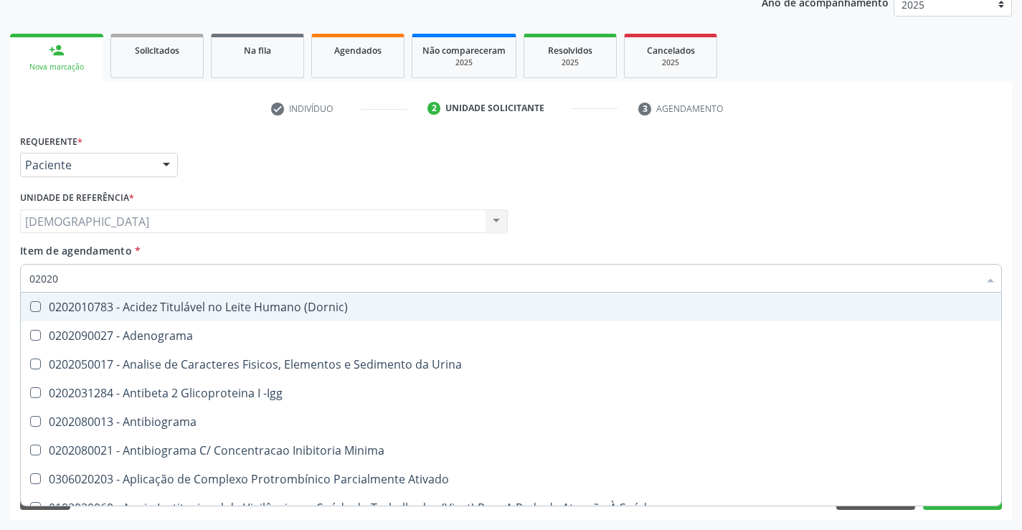
type input "020201"
checkbox \(Pos-Pasteurização\) "true"
checkbox Parceria\) "true"
checkbox Gestante "true"
checkbox T3 "true"
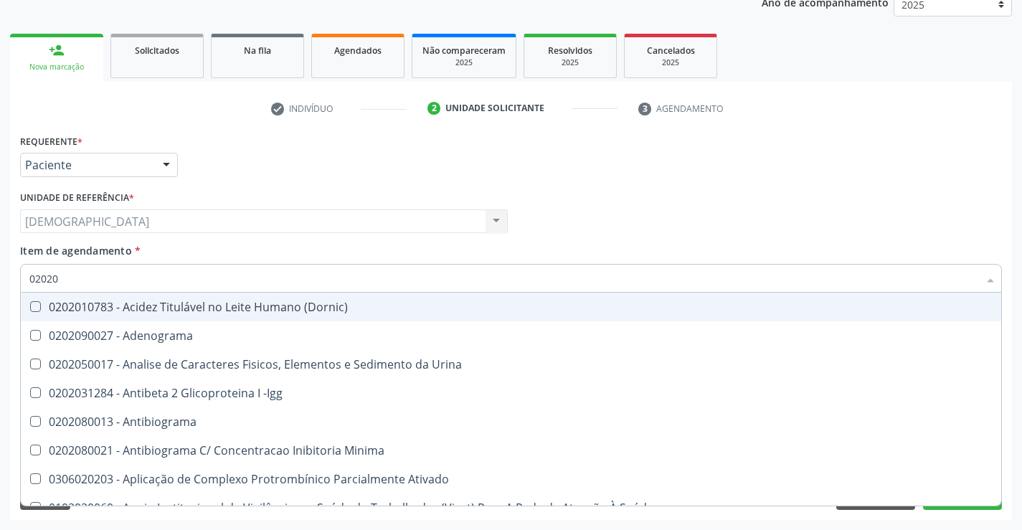
checkbox Acetona "true"
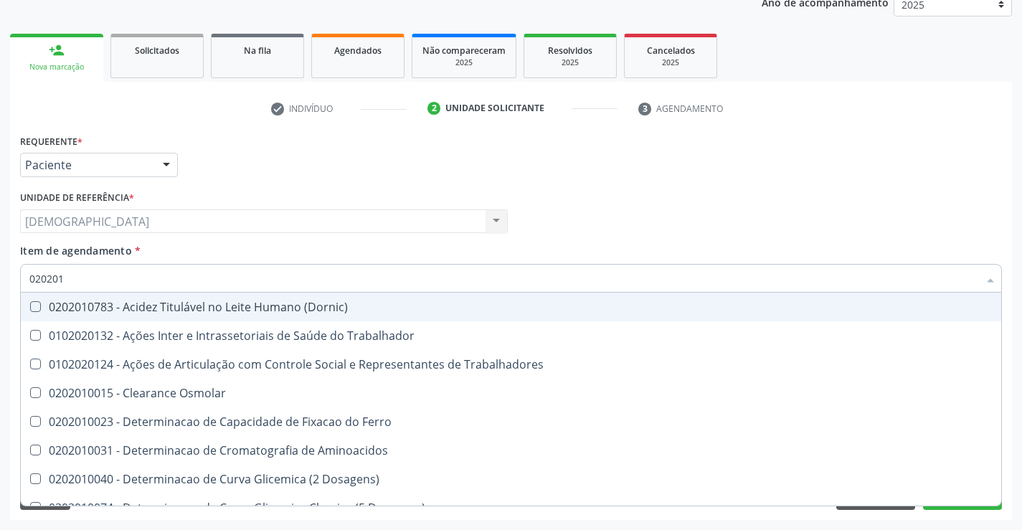
type input "0202010"
checkbox Circulante "true"
checkbox Fracoes "true"
checkbox Ionizavel "true"
checkbox Hdl "false"
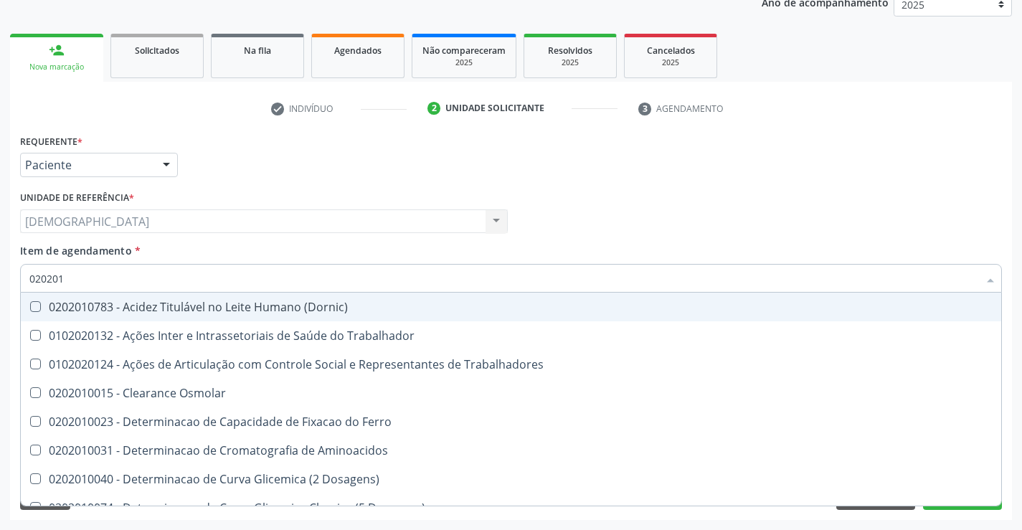
checkbox Total "false"
checkbox Creatinina "false"
checkbox II "true"
checkbox Glicose "false"
checkbox Muco-Proteinas "true"
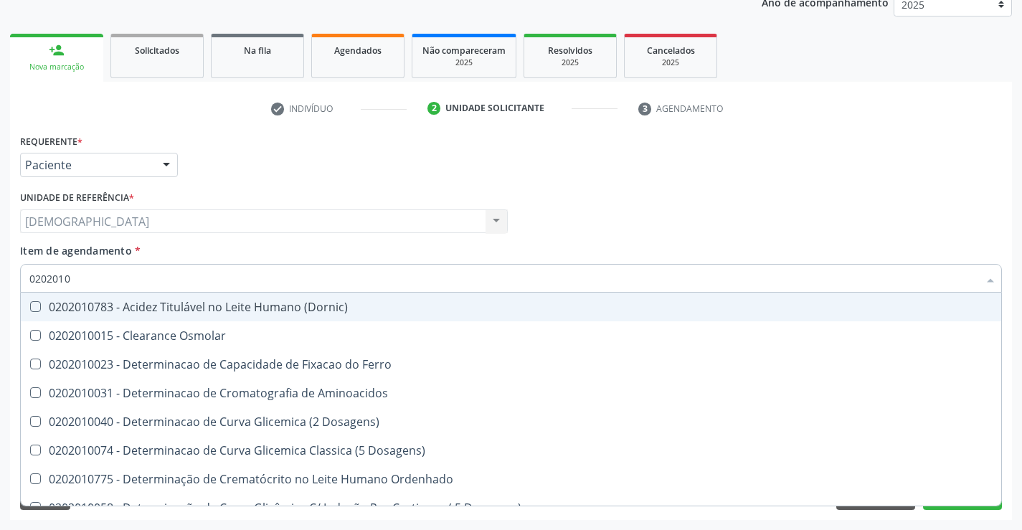
type input "02020102"
checkbox Dosagens\) "true"
checkbox Osmolaridade "true"
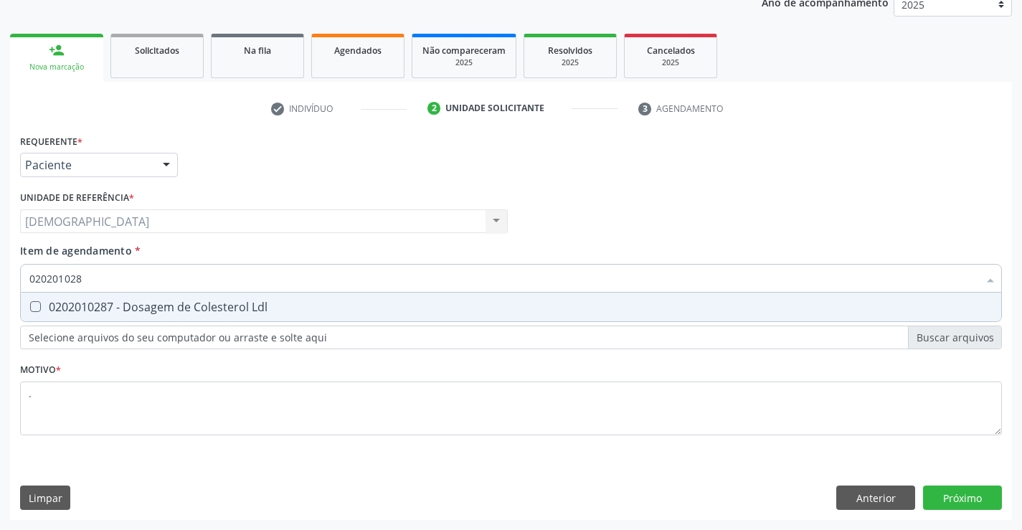
type input "0202010287"
click at [264, 313] on div "0202010287 - Dosagem de Colesterol Ldl" at bounding box center [510, 306] width 963 height 11
checkbox Ldl "true"
click at [270, 277] on input "0202010287" at bounding box center [503, 278] width 949 height 29
type input "02020102"
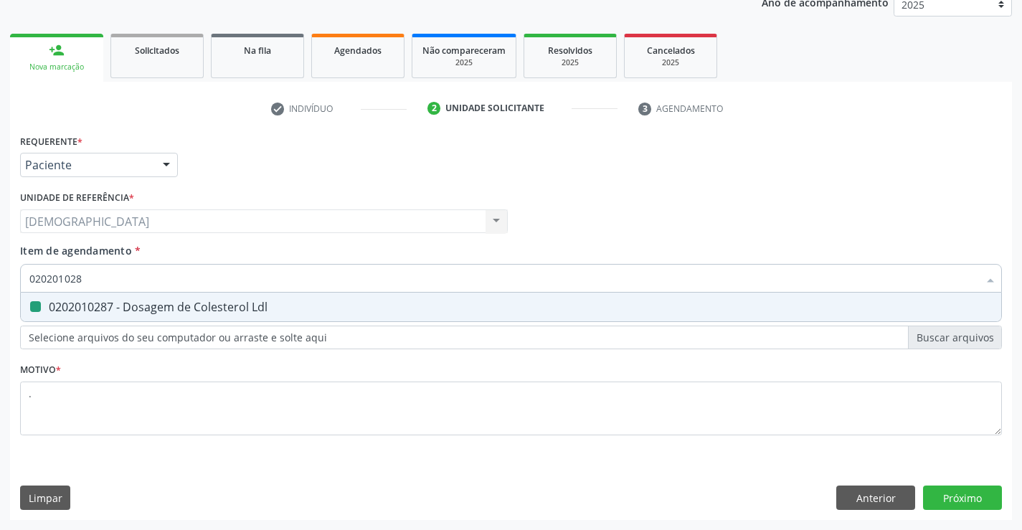
checkbox Ldl "false"
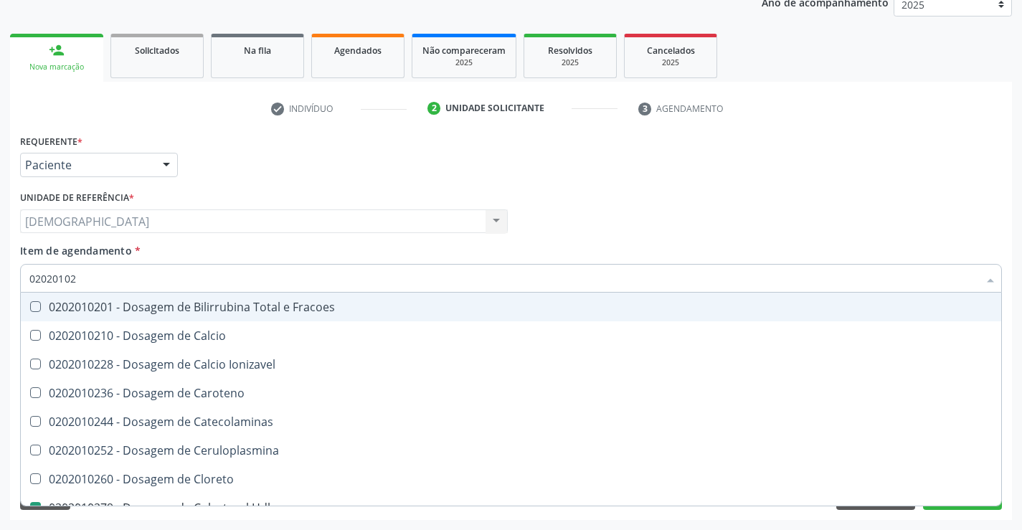
type input "0202010"
checkbox Hdl "false"
checkbox Ldl "false"
checkbox Total "false"
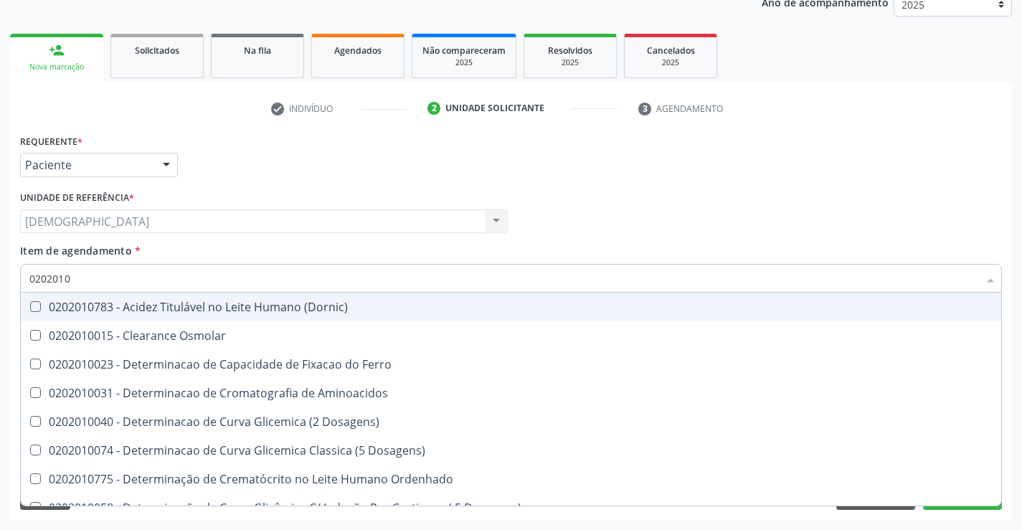
type input "020201"
checkbox Hdl "false"
checkbox Ldl "false"
checkbox Total "false"
checkbox Creatinina "false"
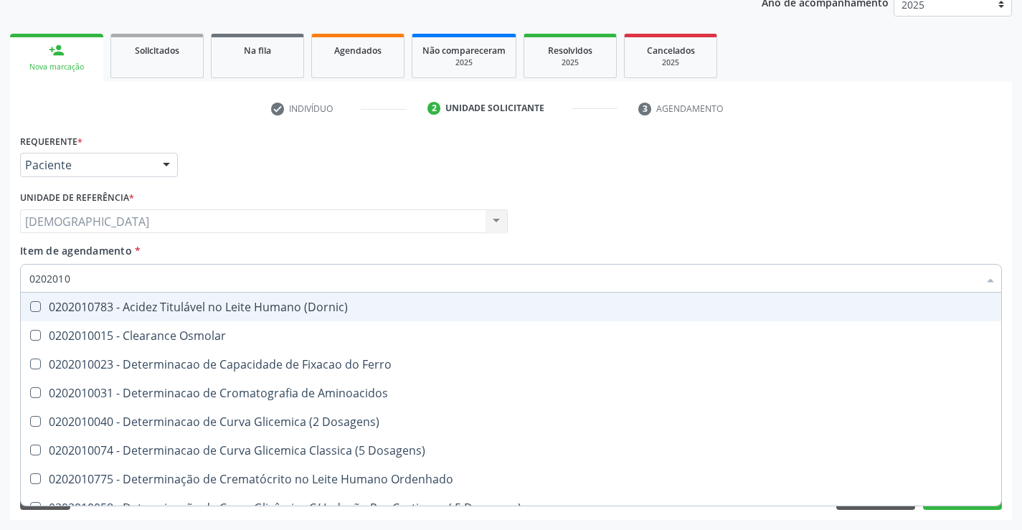
checkbox Latica "true"
checkbox Fracionadas\) "true"
checkbox Ferritina "true"
checkbox Folato "true"
checkbox Glicose "false"
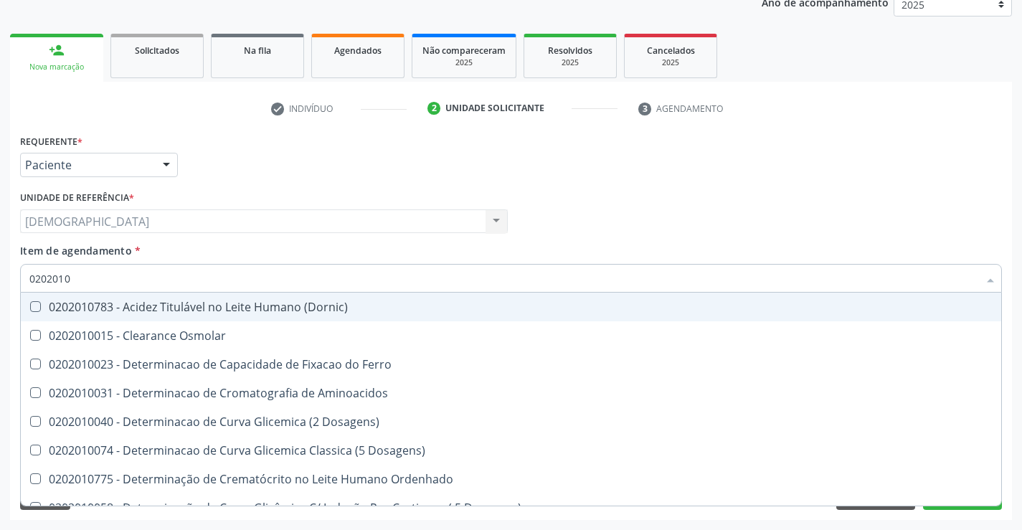
checkbox Nt-Probnp\) "true"
checkbox Triglicerideos "false"
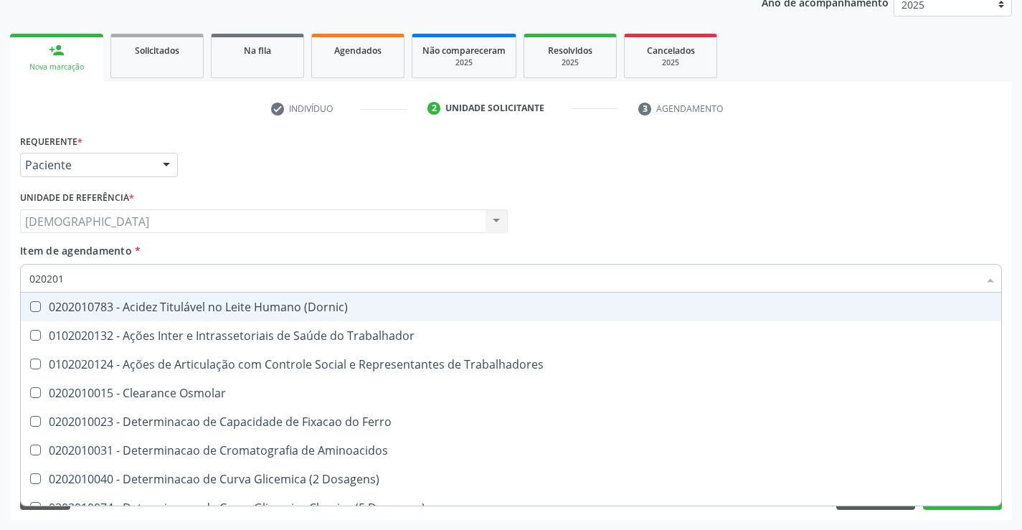
type input "02020"
checkbox Hdl "false"
checkbox Ldl "false"
checkbox Total "false"
checkbox Creatinina "false"
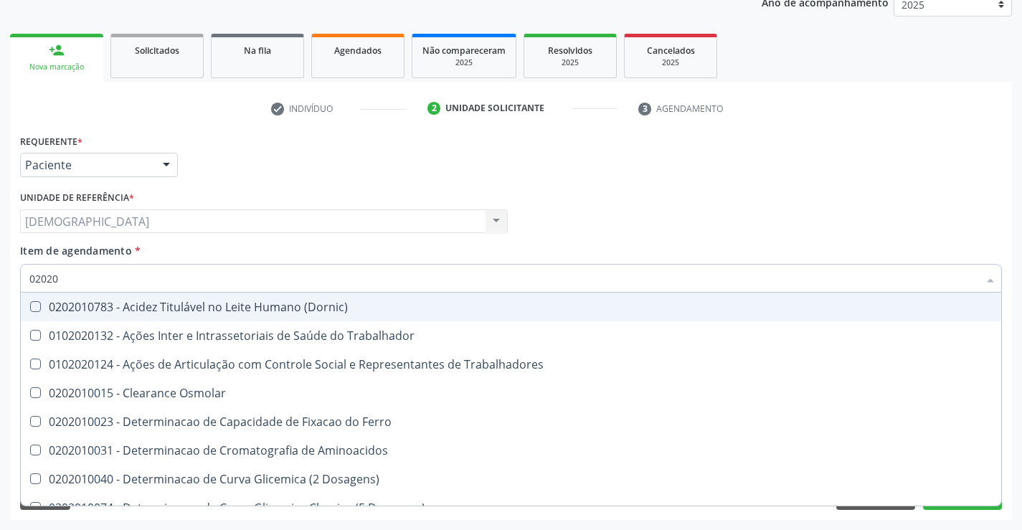
checkbox Glicose "false"
checkbox Triglicerideos "false"
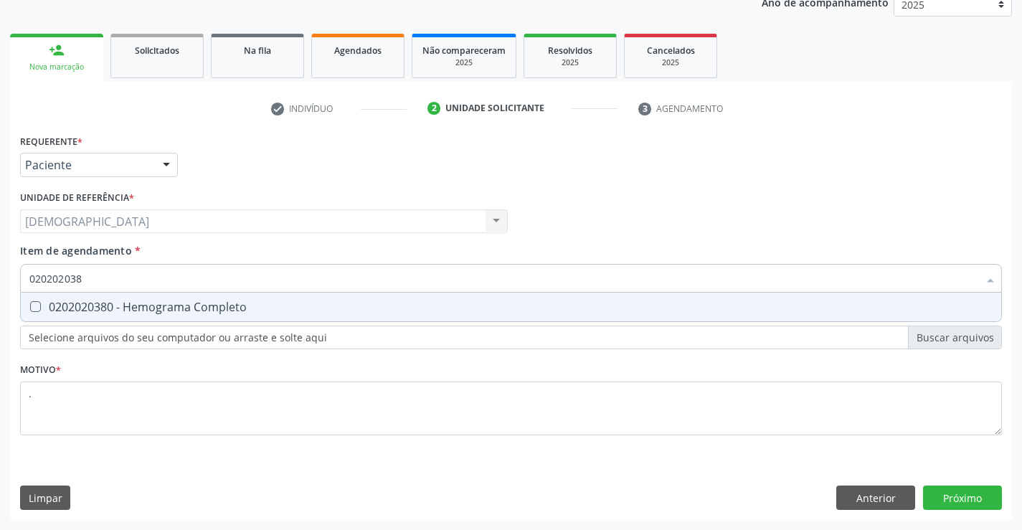
type input "0202020380"
click at [224, 315] on span "0202020380 - Hemograma Completo" at bounding box center [511, 307] width 980 height 29
checkbox Completo "true"
click at [986, 497] on div "Requerente * Paciente Profissional de Saúde Paciente Nenhum resultado encontrad…" at bounding box center [511, 324] width 1002 height 389
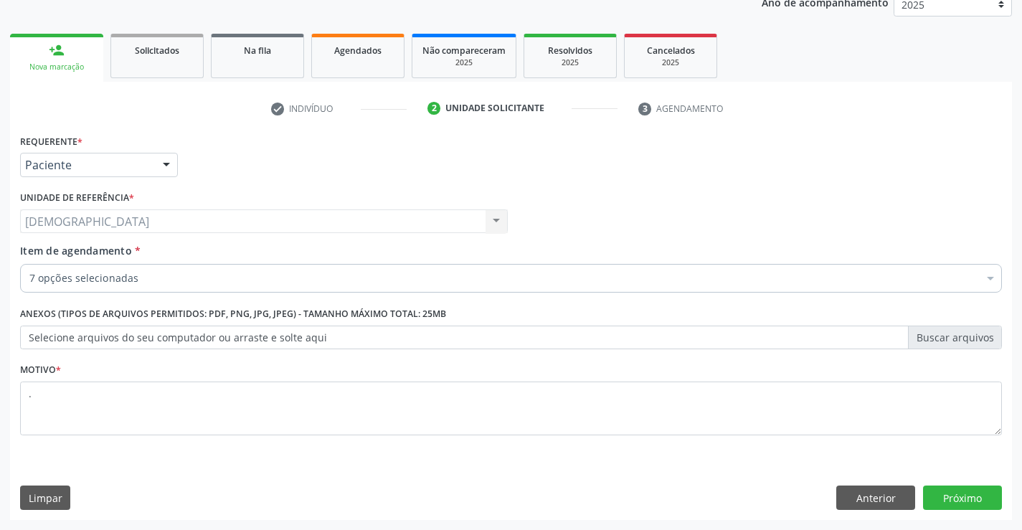
click at [169, 158] on div at bounding box center [167, 165] width 22 height 24
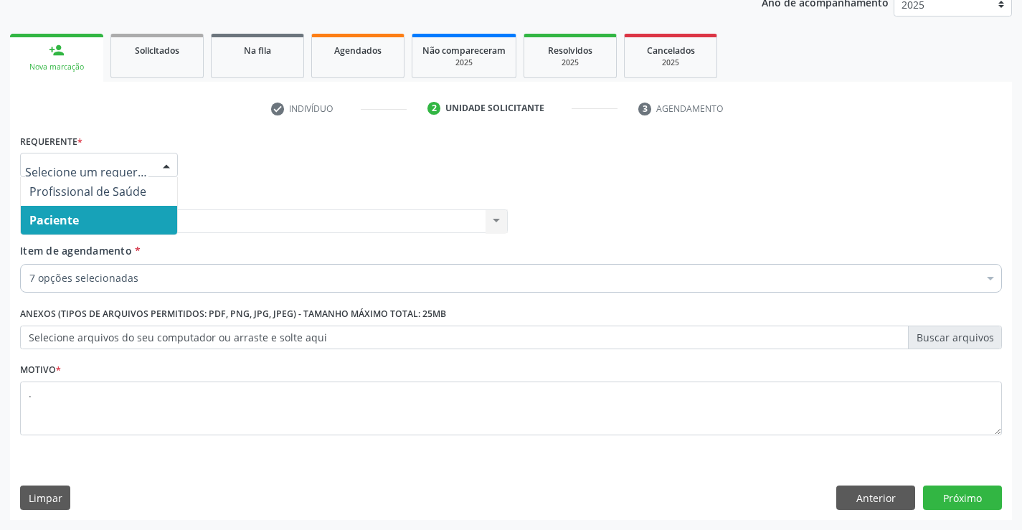
click at [105, 229] on span "Paciente" at bounding box center [99, 220] width 156 height 29
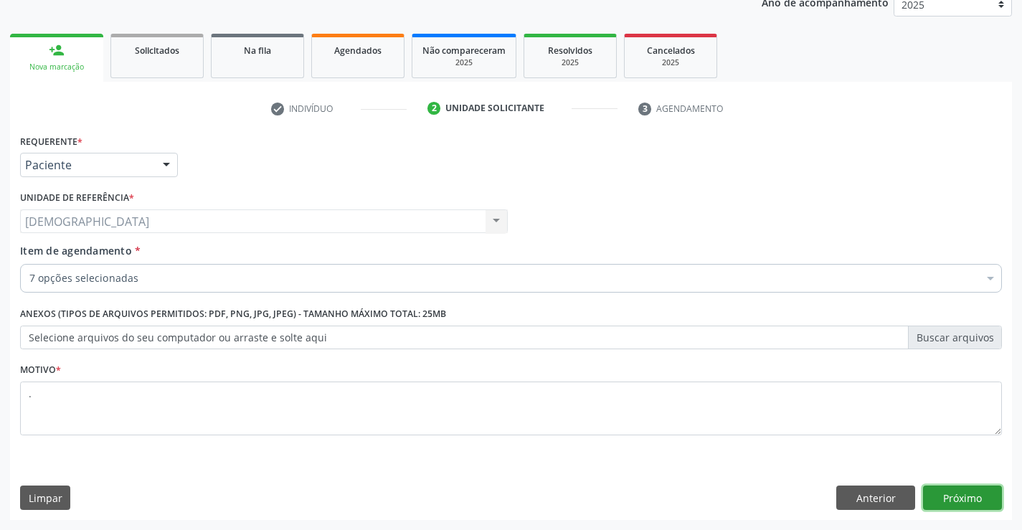
click at [949, 491] on button "Próximo" at bounding box center [962, 497] width 79 height 24
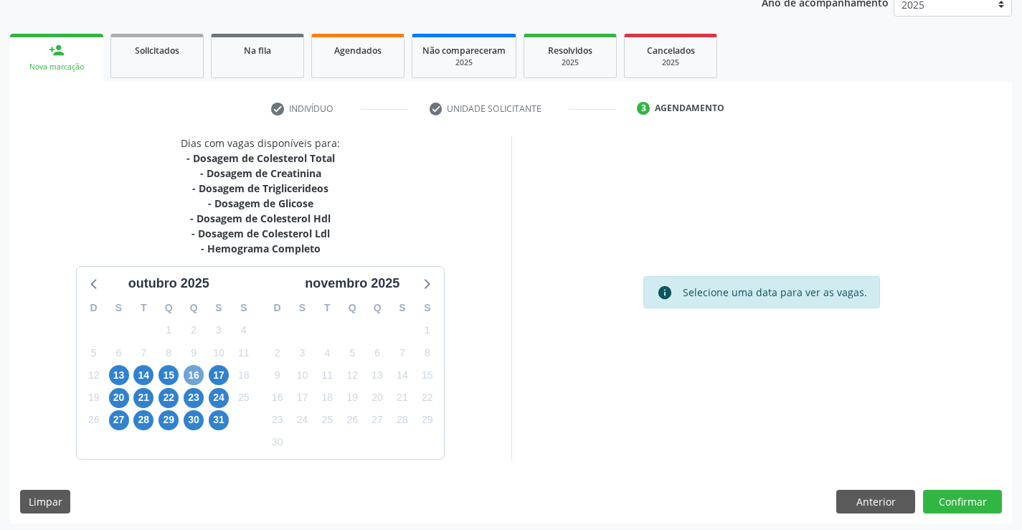
click at [194, 379] on span "16" at bounding box center [194, 375] width 20 height 20
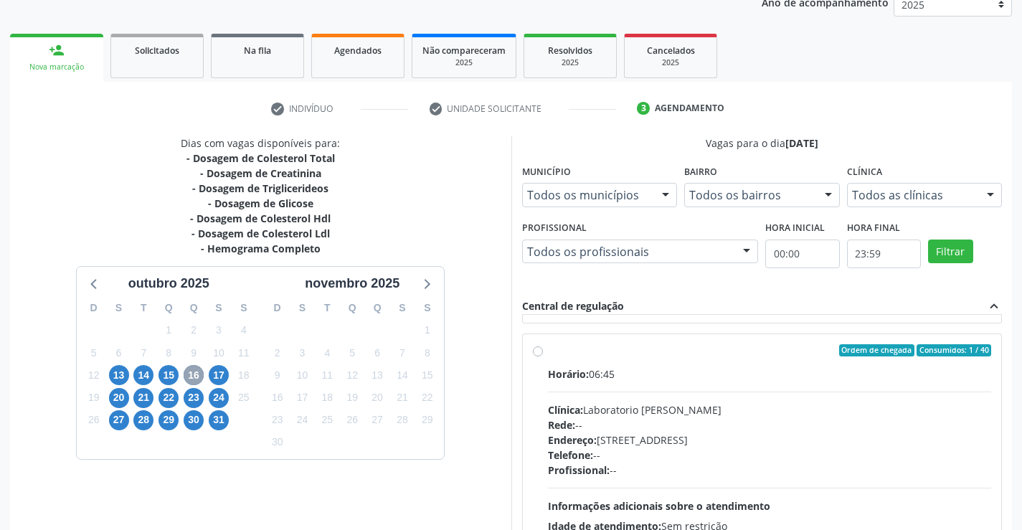
scroll to position [246, 0]
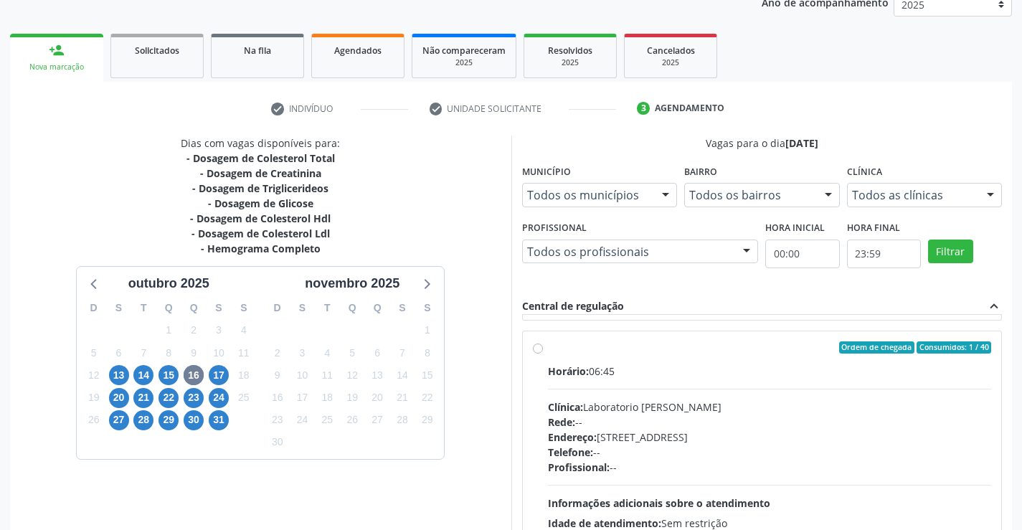
click at [606, 357] on label "Ordem de chegada Consumidos: 1 / 40 Horário: 06:45 Clínica: Laboratorio [PERSON…" at bounding box center [770, 451] width 444 height 220
click at [543, 354] on input "Ordem de chegada Consumidos: 1 / 40 Horário: 06:45 Clínica: Laboratorio [PERSON…" at bounding box center [538, 347] width 10 height 13
radio input "true"
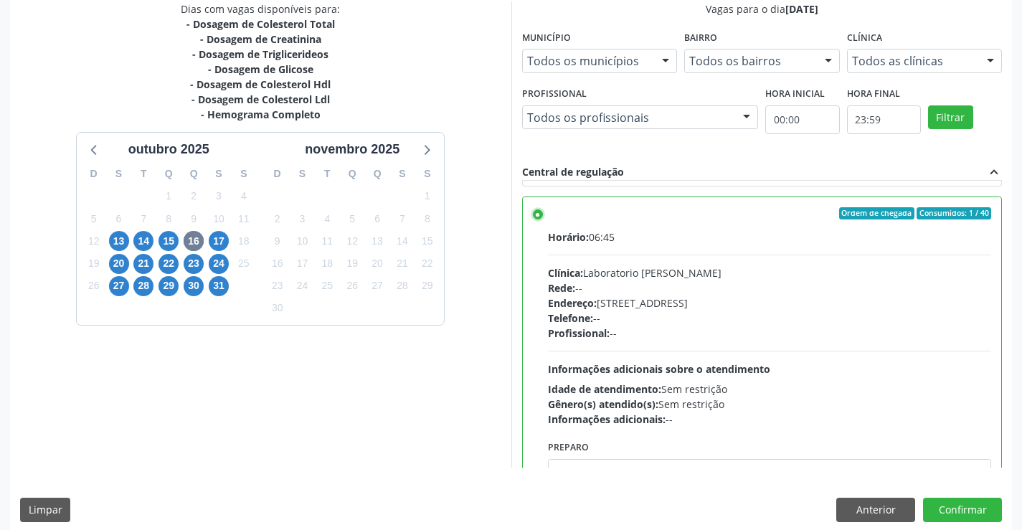
scroll to position [327, 0]
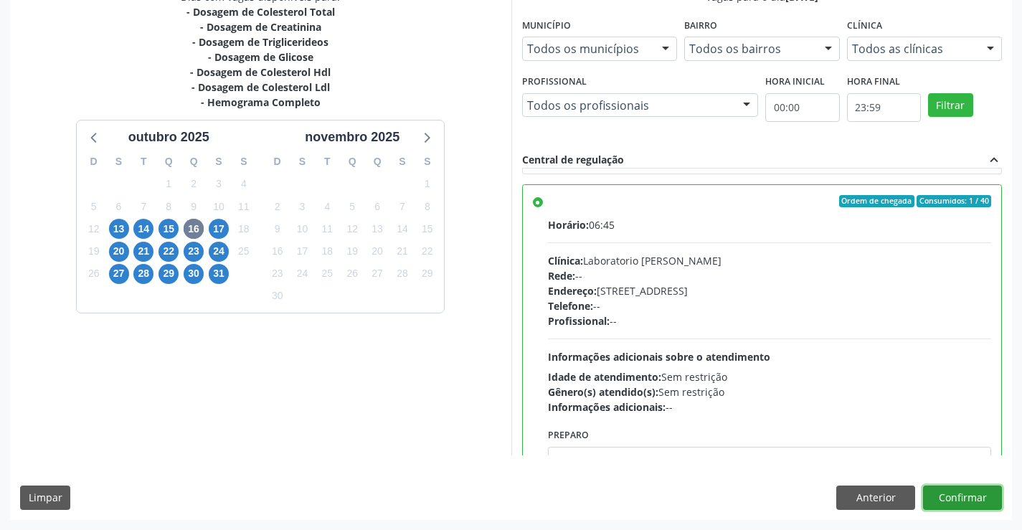
click at [946, 503] on button "Confirmar" at bounding box center [962, 497] width 79 height 24
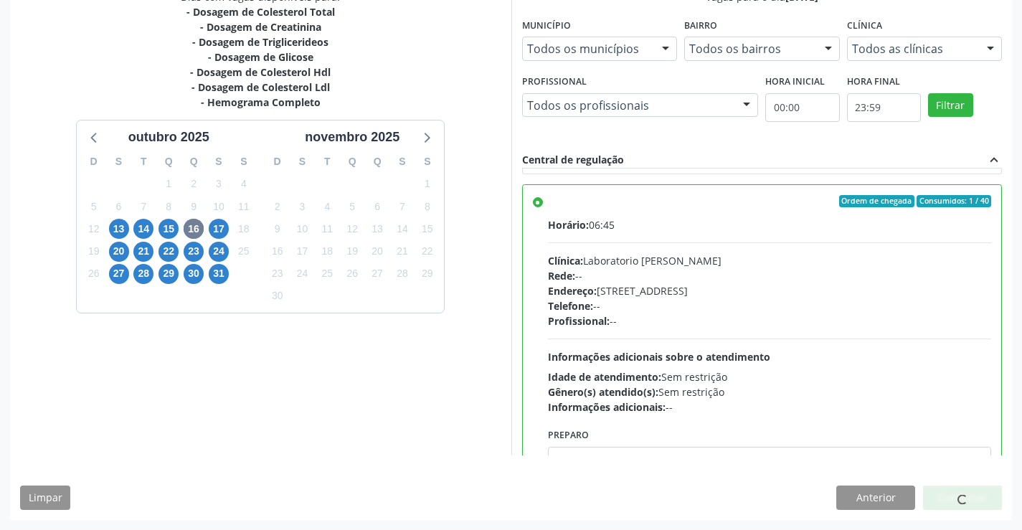
scroll to position [0, 0]
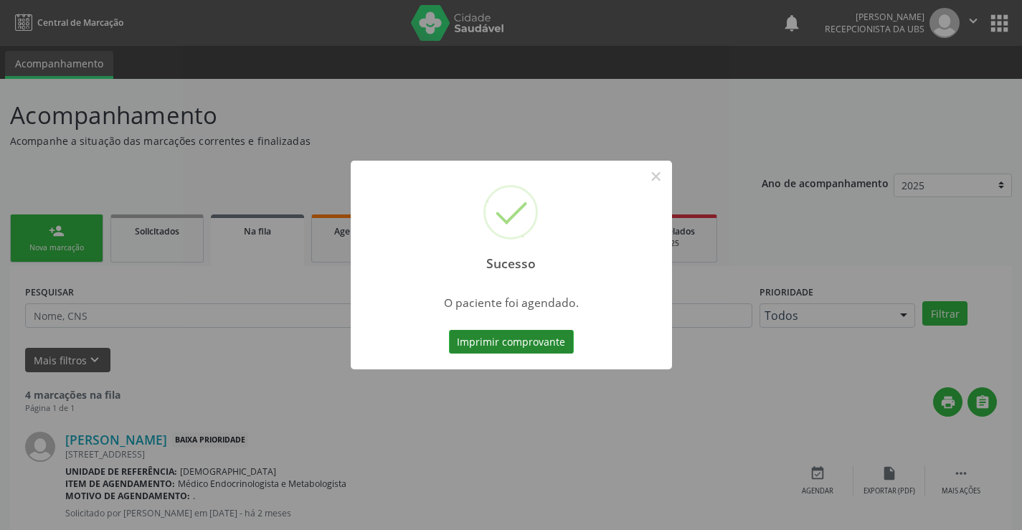
click at [470, 348] on button "Imprimir comprovante" at bounding box center [511, 342] width 125 height 24
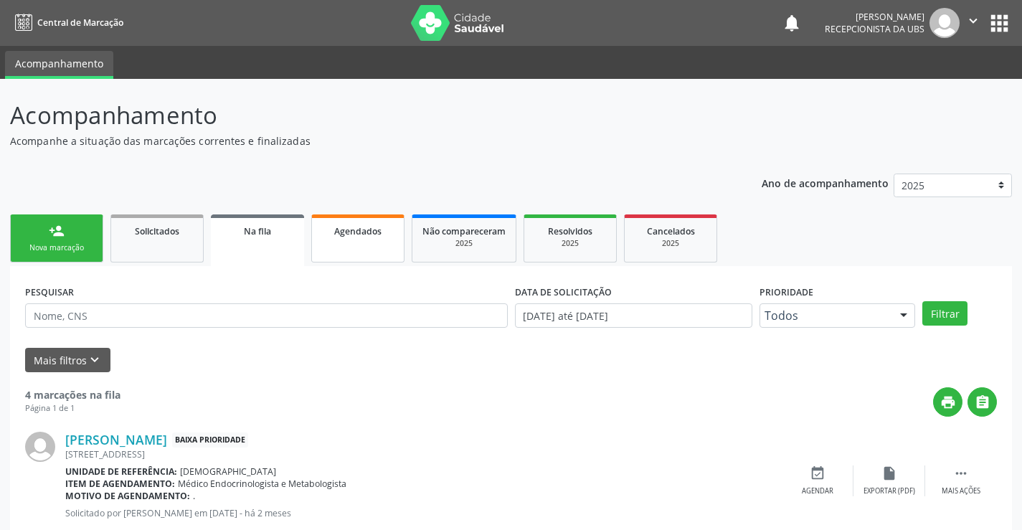
click at [350, 260] on link "Agendados" at bounding box center [357, 238] width 93 height 48
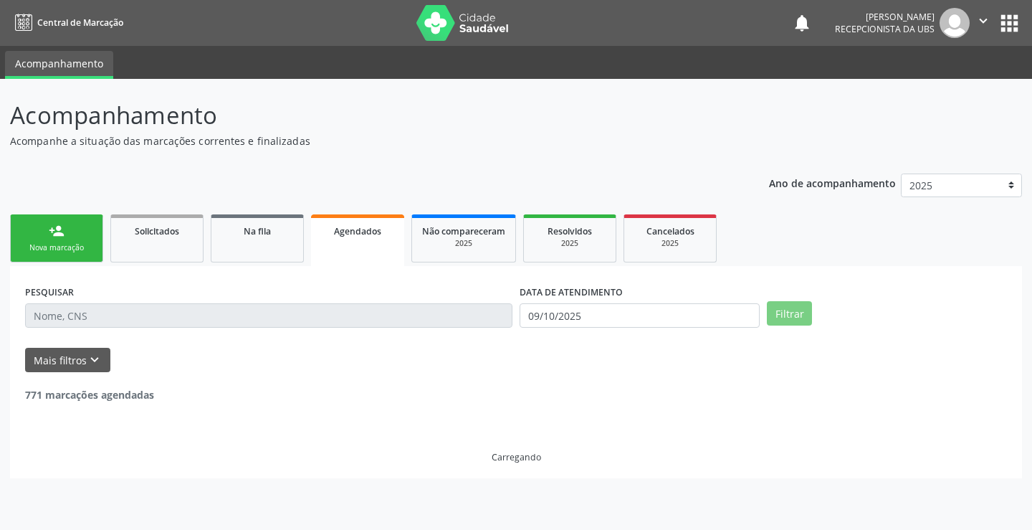
click at [60, 234] on div "person_add" at bounding box center [57, 231] width 16 height 16
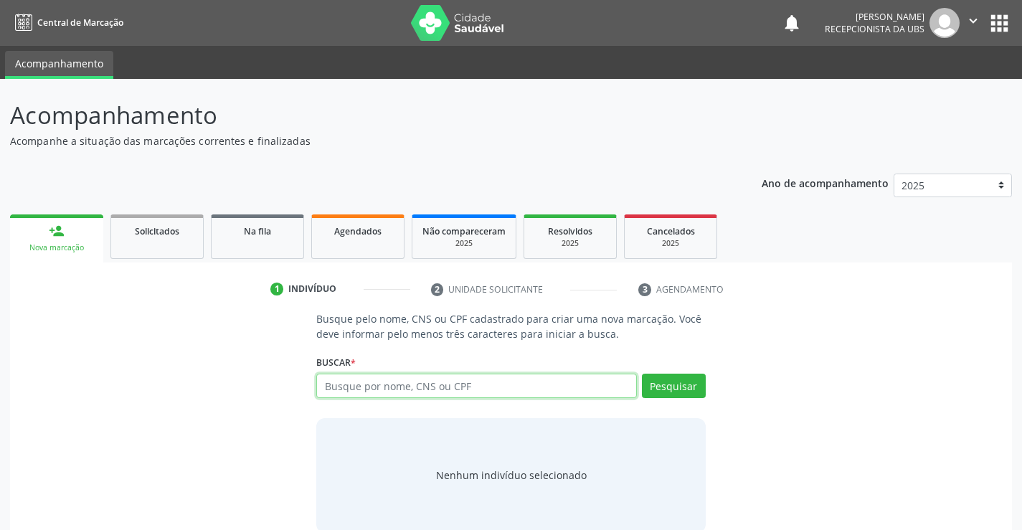
click at [371, 381] on input "text" at bounding box center [476, 386] width 320 height 24
type input "704800091025249"
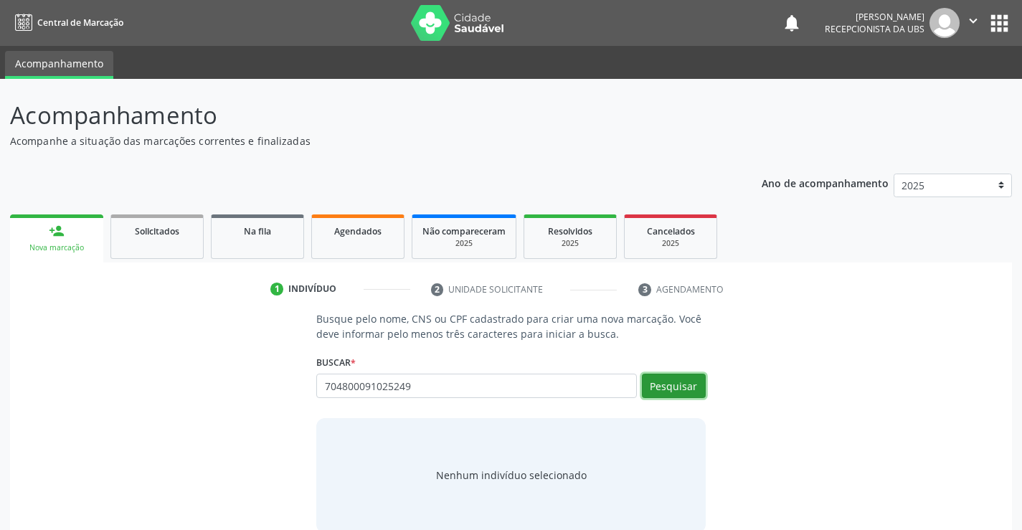
click at [686, 387] on button "Pesquisar" at bounding box center [674, 386] width 64 height 24
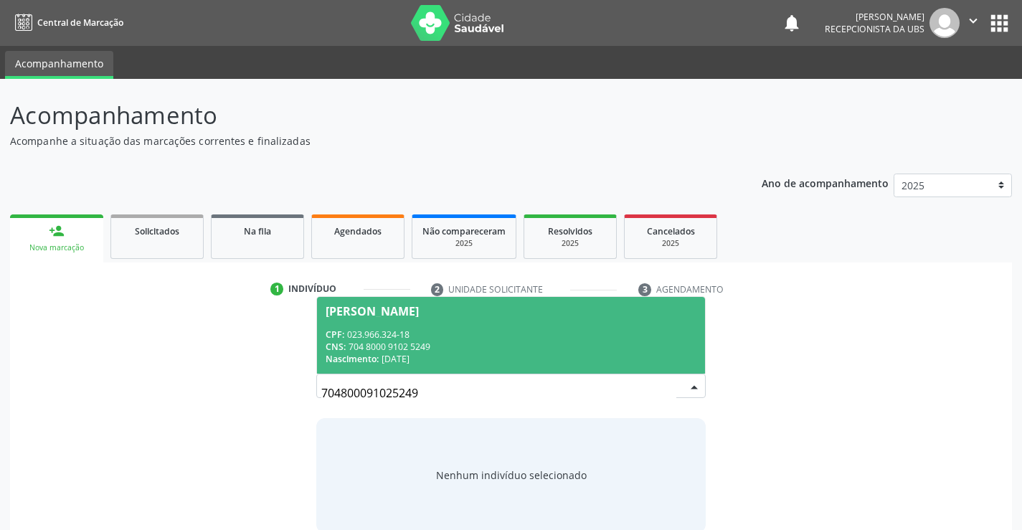
click at [513, 348] on div "CNS: 704 8000 9102 5249" at bounding box center [510, 347] width 370 height 12
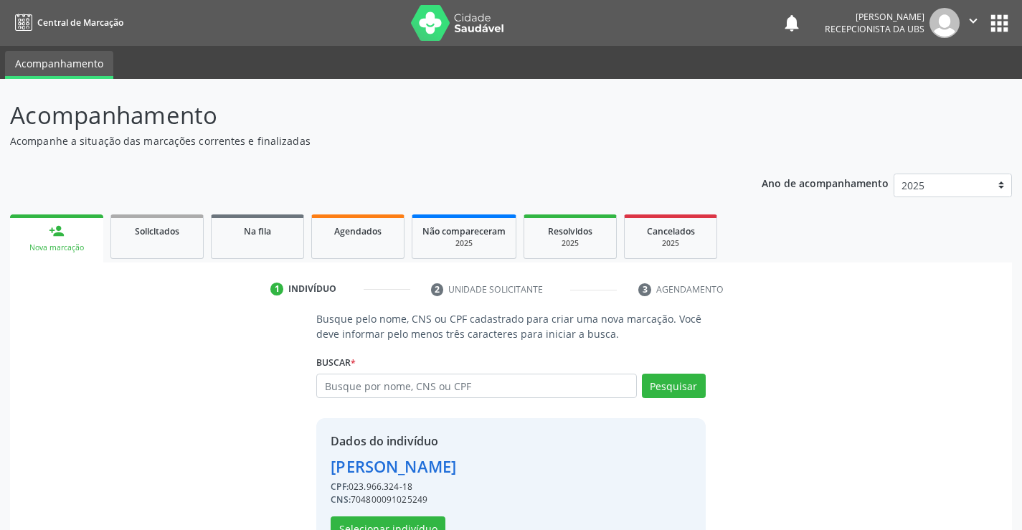
click at [363, 515] on div "Dados do indivíduo [PERSON_NAME] Gaia CPF: 023.966.324-18 CNS: 704800091025249 …" at bounding box center [393, 486] width 125 height 108
click at [363, 519] on button "Selecionar indivíduo" at bounding box center [388, 528] width 115 height 24
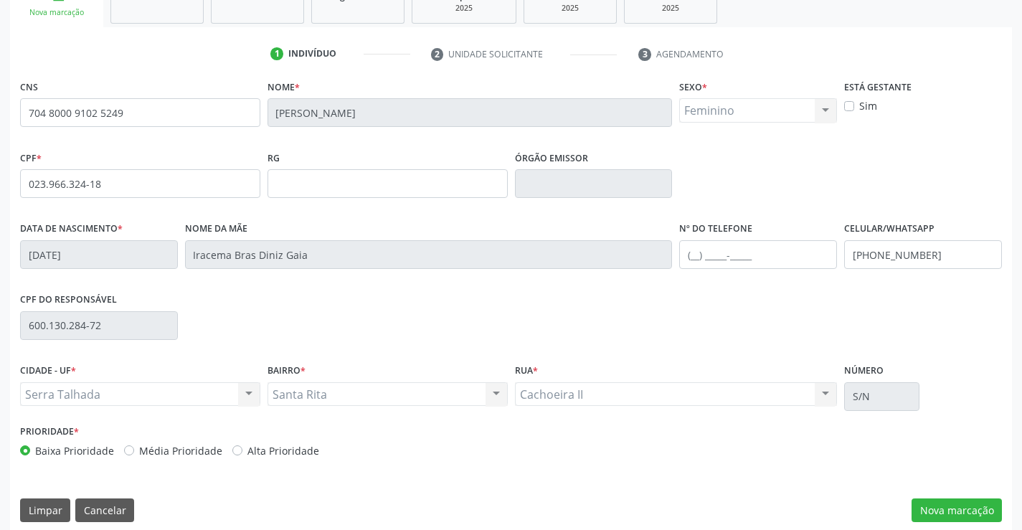
scroll to position [233, 0]
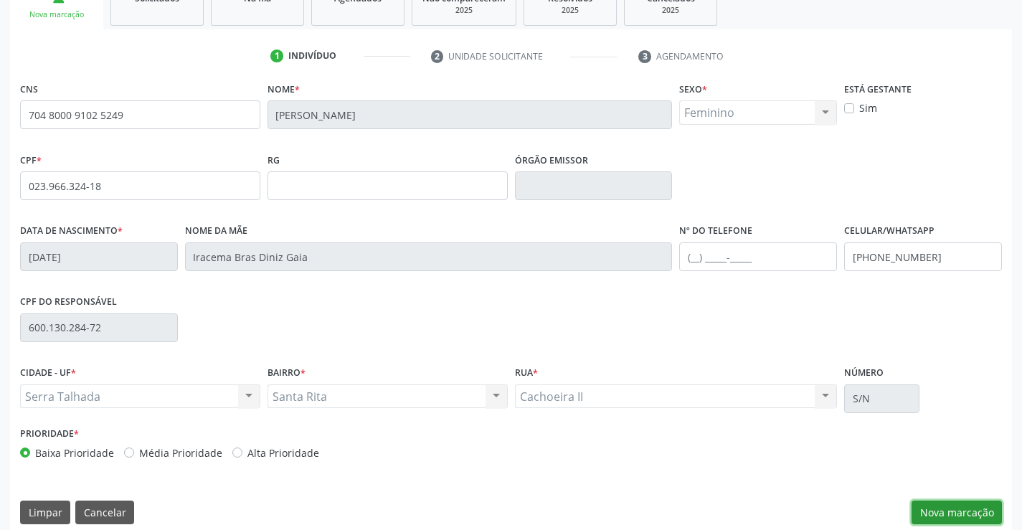
click at [931, 511] on button "Nova marcação" at bounding box center [956, 512] width 90 height 24
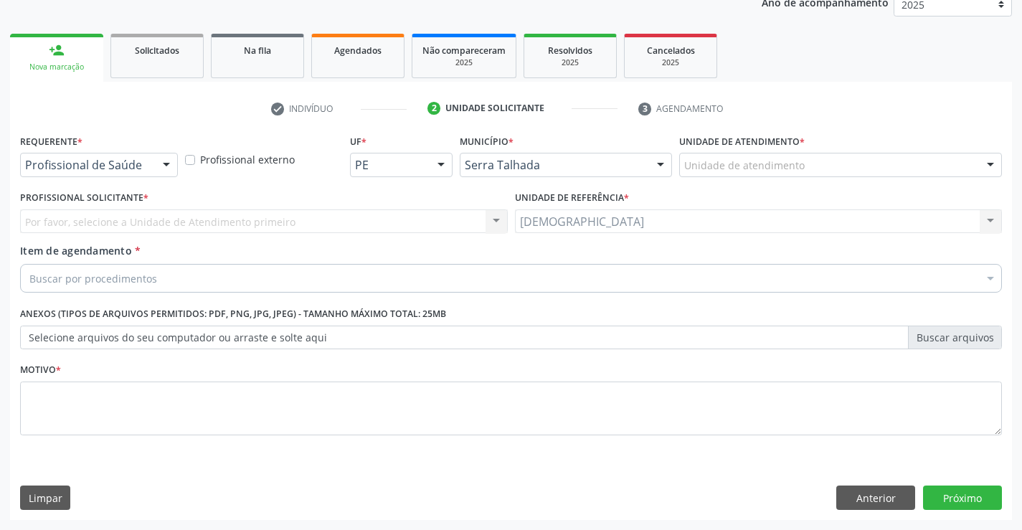
click at [173, 164] on div at bounding box center [167, 165] width 22 height 24
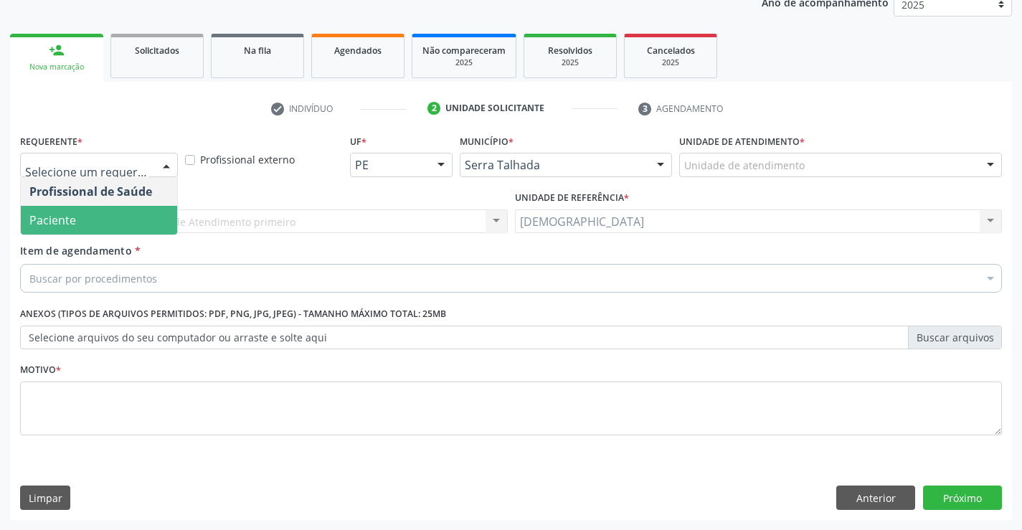
click at [113, 214] on span "Paciente" at bounding box center [99, 220] width 156 height 29
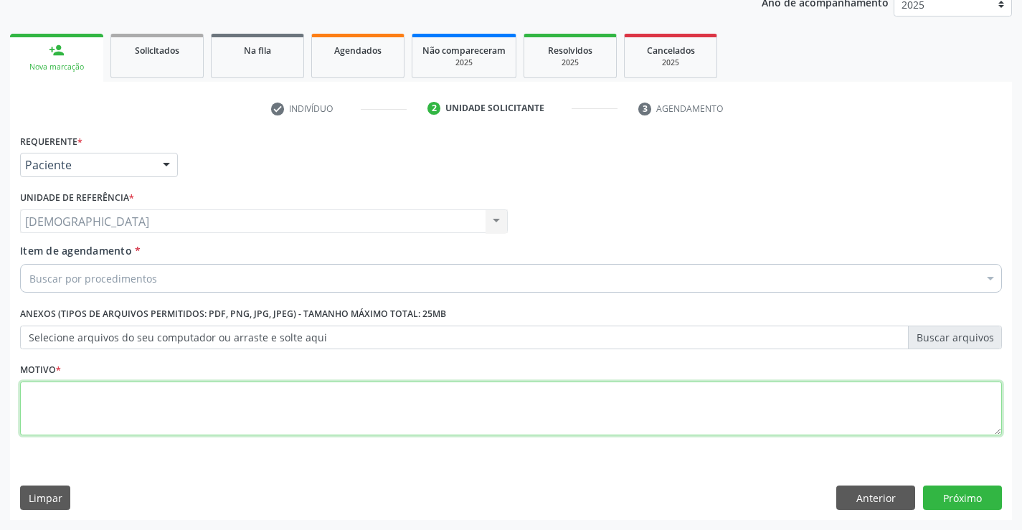
click at [58, 385] on textarea at bounding box center [510, 408] width 981 height 54
type textarea "."
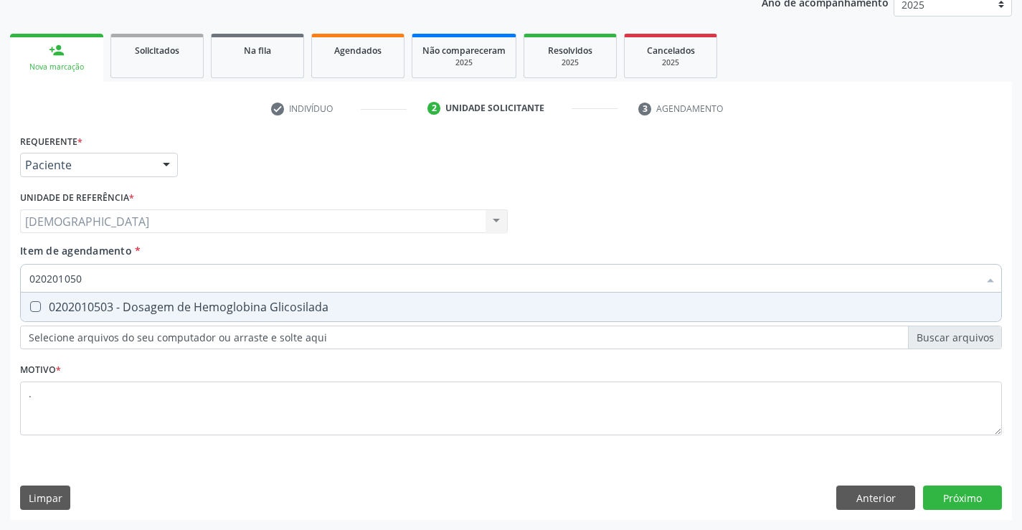
type input "0202010503"
click at [103, 305] on div "0202010503 - Dosagem de Hemoglobina Glicosilada" at bounding box center [510, 306] width 963 height 11
checkbox Glicosilada "true"
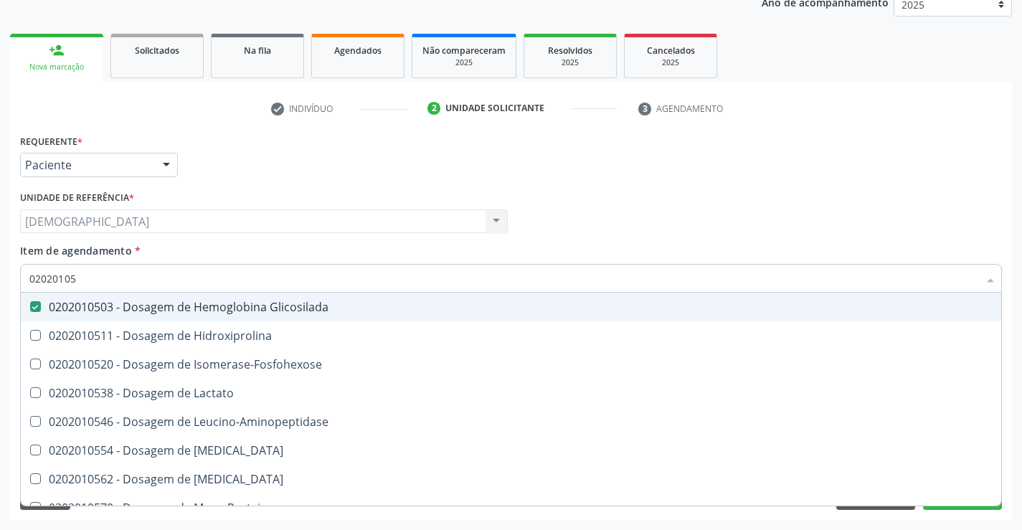
type input "0202010"
checkbox Glicosilada "false"
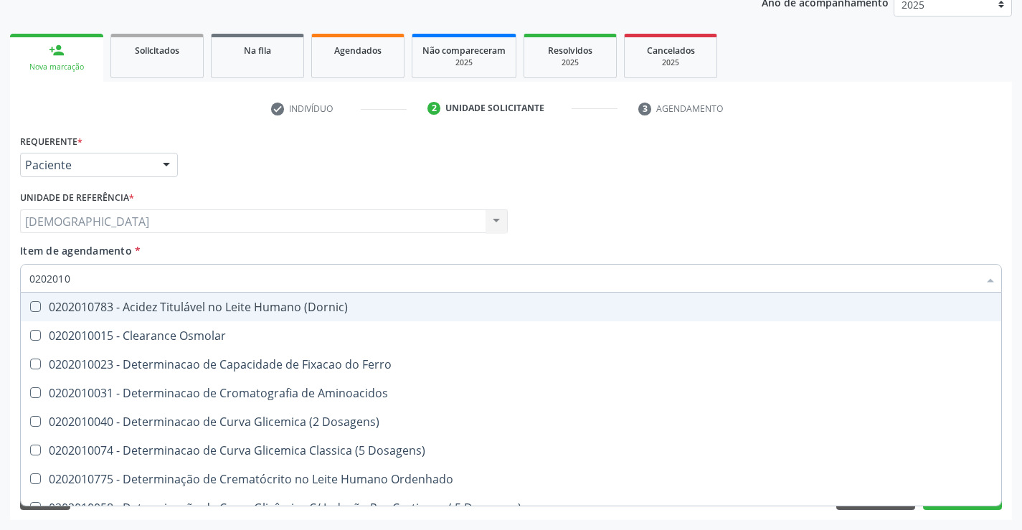
type input "020201"
checkbox Glicosilada "false"
checkbox Potassio "true"
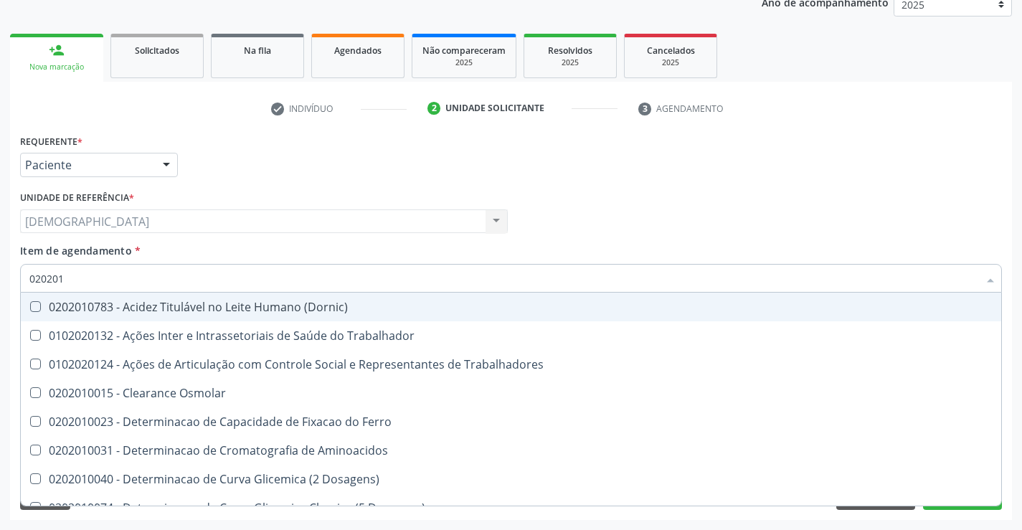
type input "02020"
checkbox Glicosilada "false"
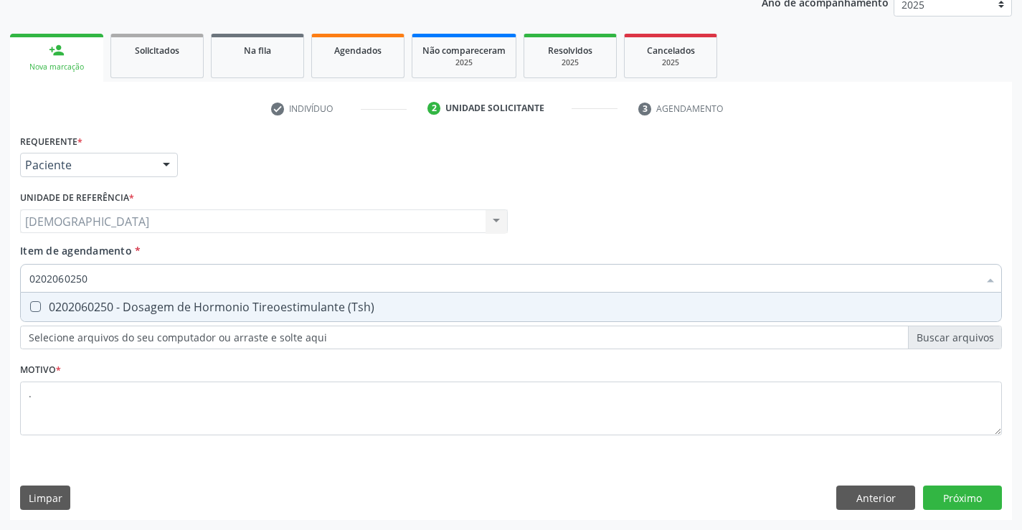
click at [115, 295] on span "0202060250 - Dosagem de Hormonio Tireoestimulante (Tsh)" at bounding box center [511, 307] width 980 height 29
click at [141, 298] on span "0202060381 - Dosagem de Tiroxina Livre (T4 Livre)" at bounding box center [511, 307] width 980 height 29
click at [958, 497] on div "Requerente * Paciente Profissional de Saúde Paciente Nenhum resultado encontrad…" at bounding box center [511, 324] width 1002 height 389
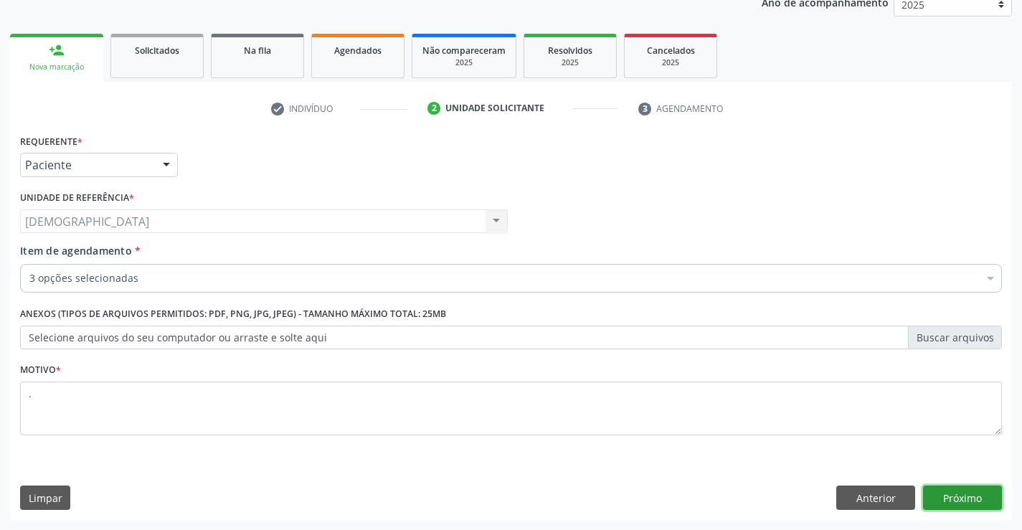
click at [955, 497] on button "Próximo" at bounding box center [962, 497] width 79 height 24
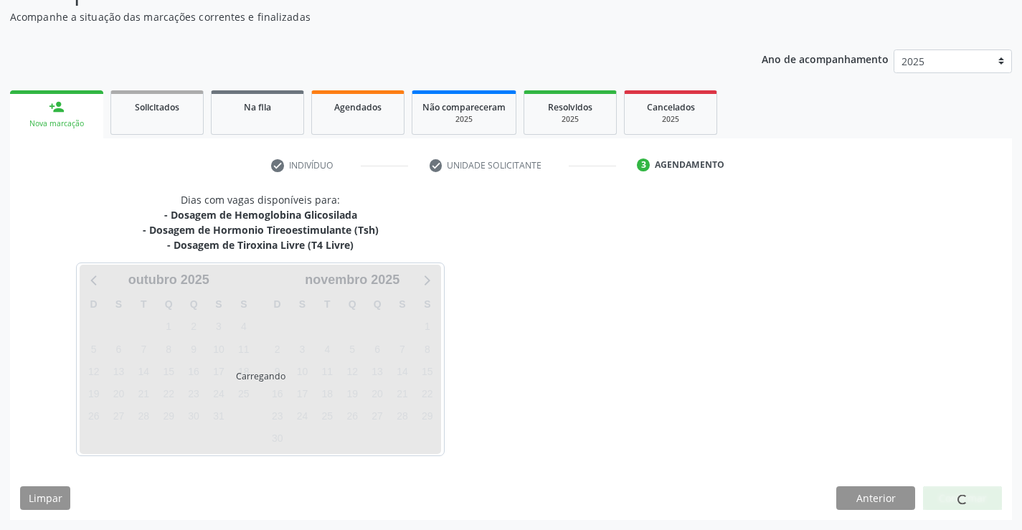
scroll to position [124, 0]
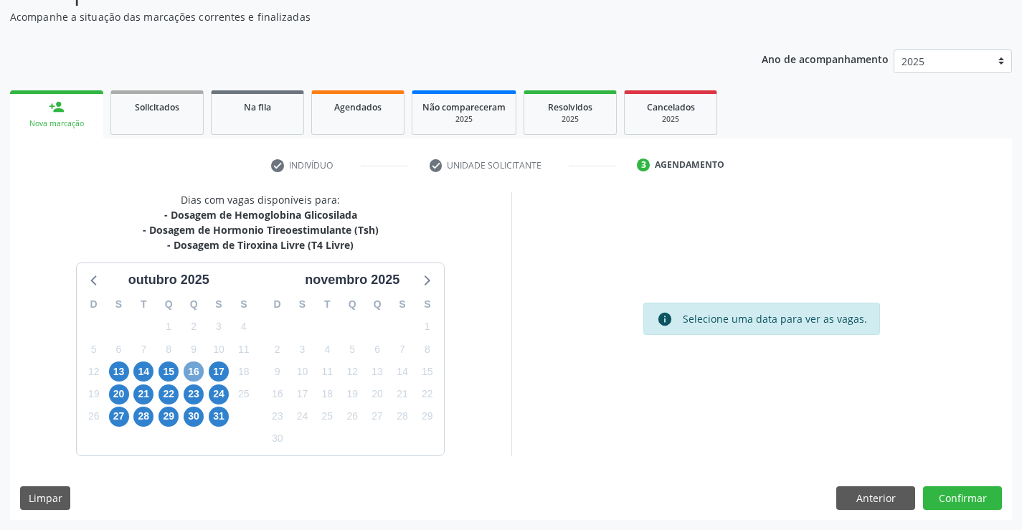
click at [197, 373] on span "16" at bounding box center [194, 371] width 20 height 20
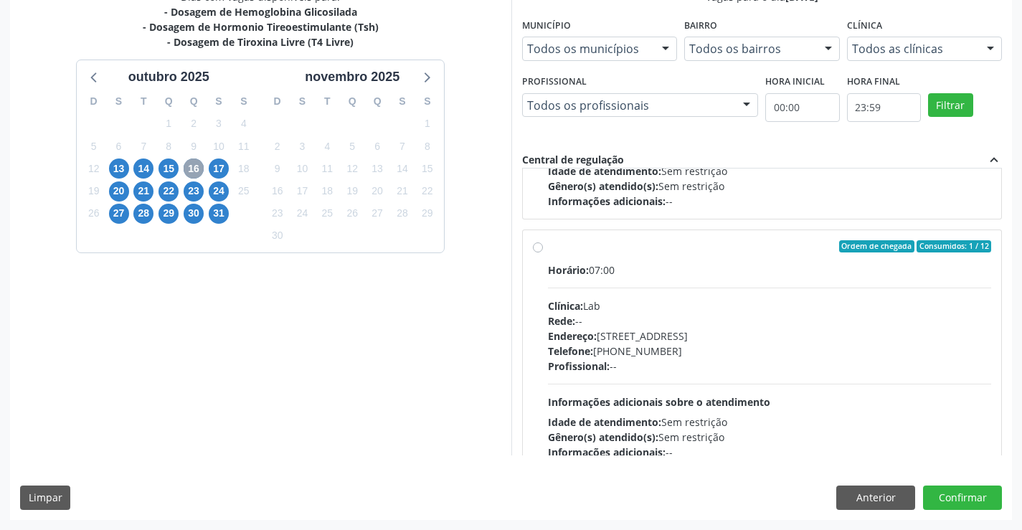
scroll to position [202, 0]
click at [530, 241] on div "Ordem de chegada Consumidos: 1 / 12 Horário: 07:00 Clínica: Lab Rede: -- Endere…" at bounding box center [762, 349] width 479 height 240
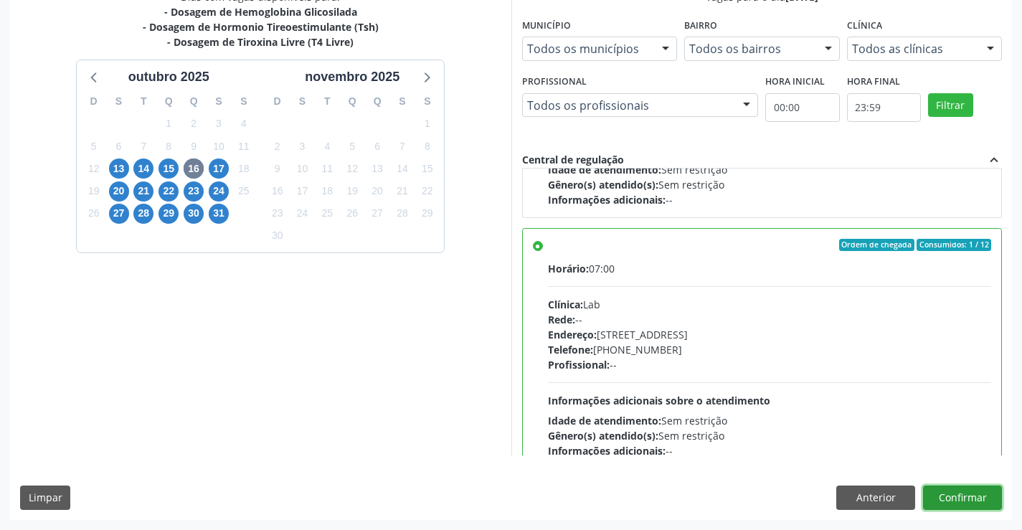
click at [981, 492] on button "Confirmar" at bounding box center [962, 497] width 79 height 24
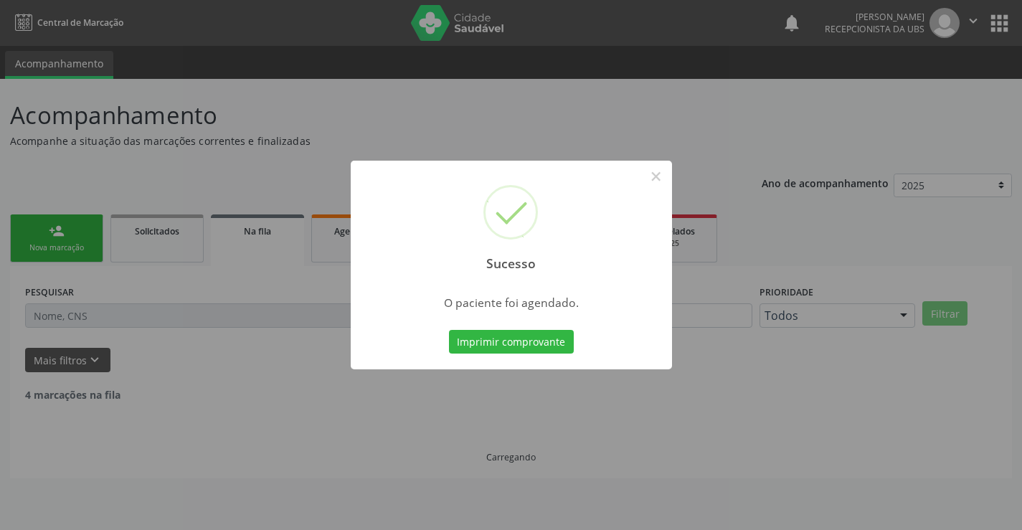
scroll to position [0, 0]
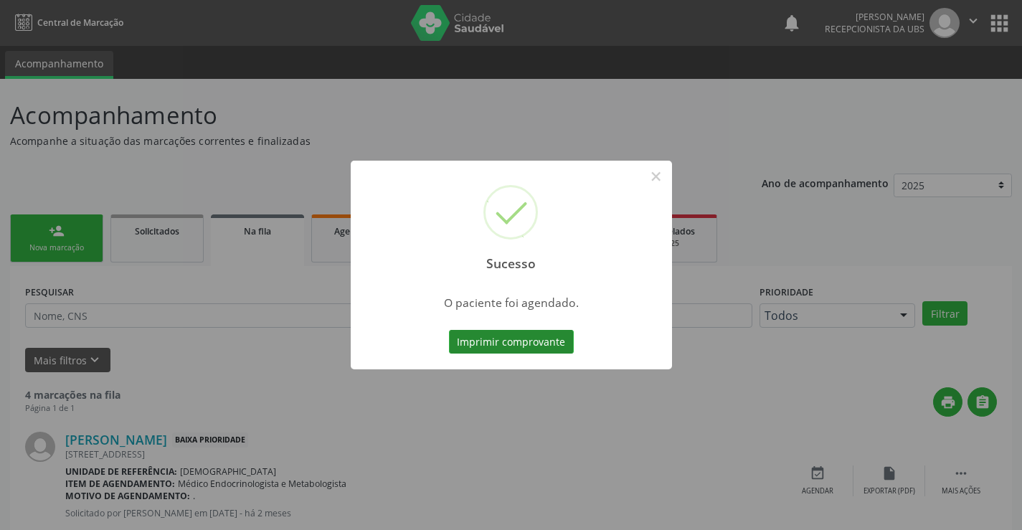
click at [507, 348] on button "Imprimir comprovante" at bounding box center [511, 342] width 125 height 24
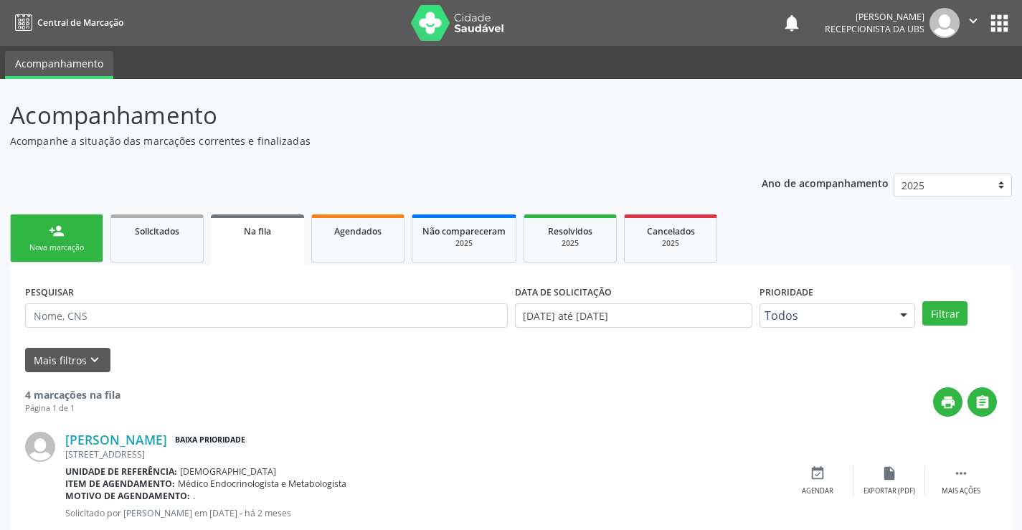
click at [975, 18] on icon "" at bounding box center [973, 21] width 16 height 16
click at [933, 87] on link "Sair" at bounding box center [936, 87] width 99 height 20
